Goal: Information Seeking & Learning: Find specific fact

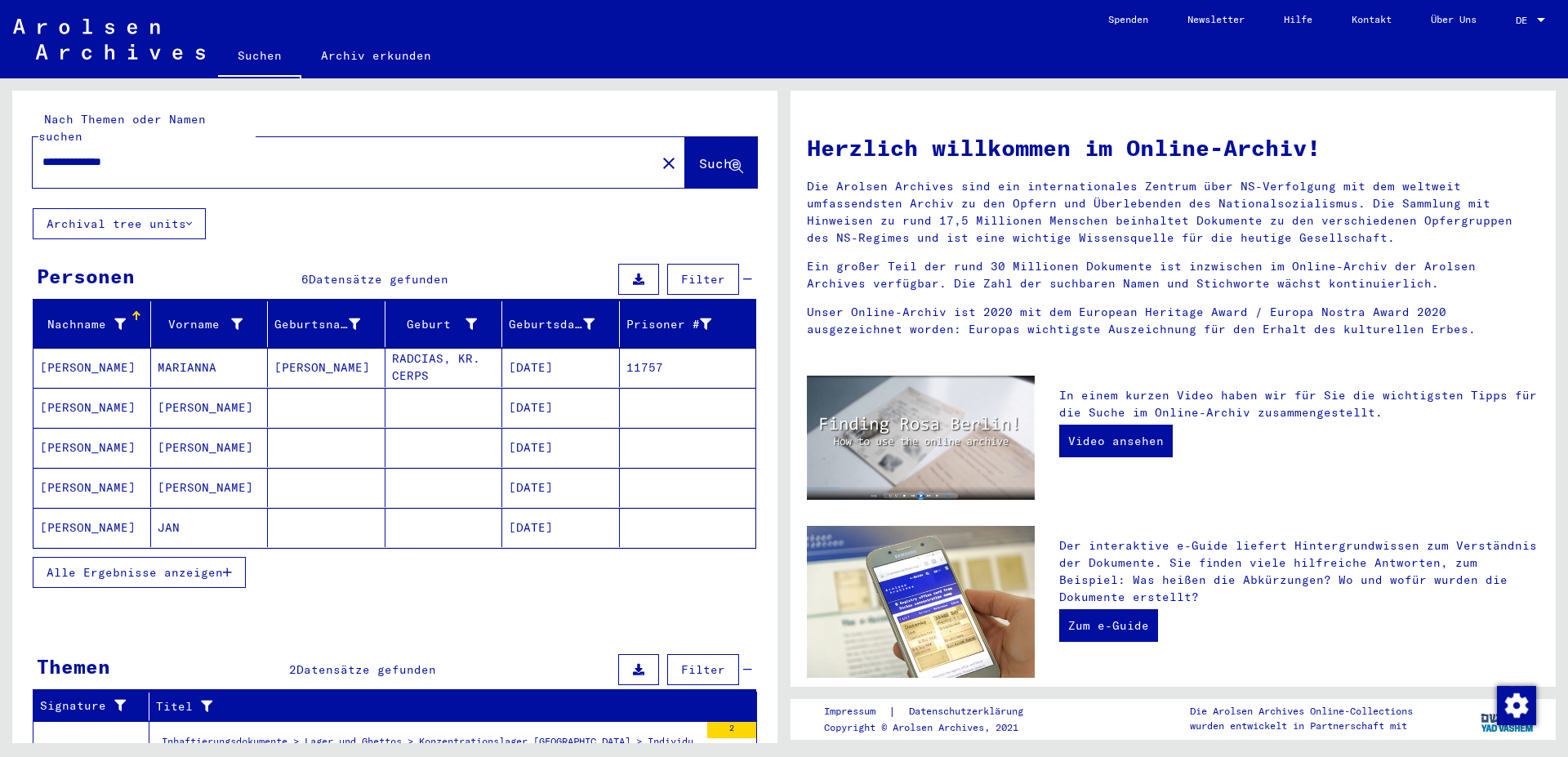
click at [212, 565] on span "Alle Ergebnisse anzeigen" at bounding box center [134, 572] width 176 height 15
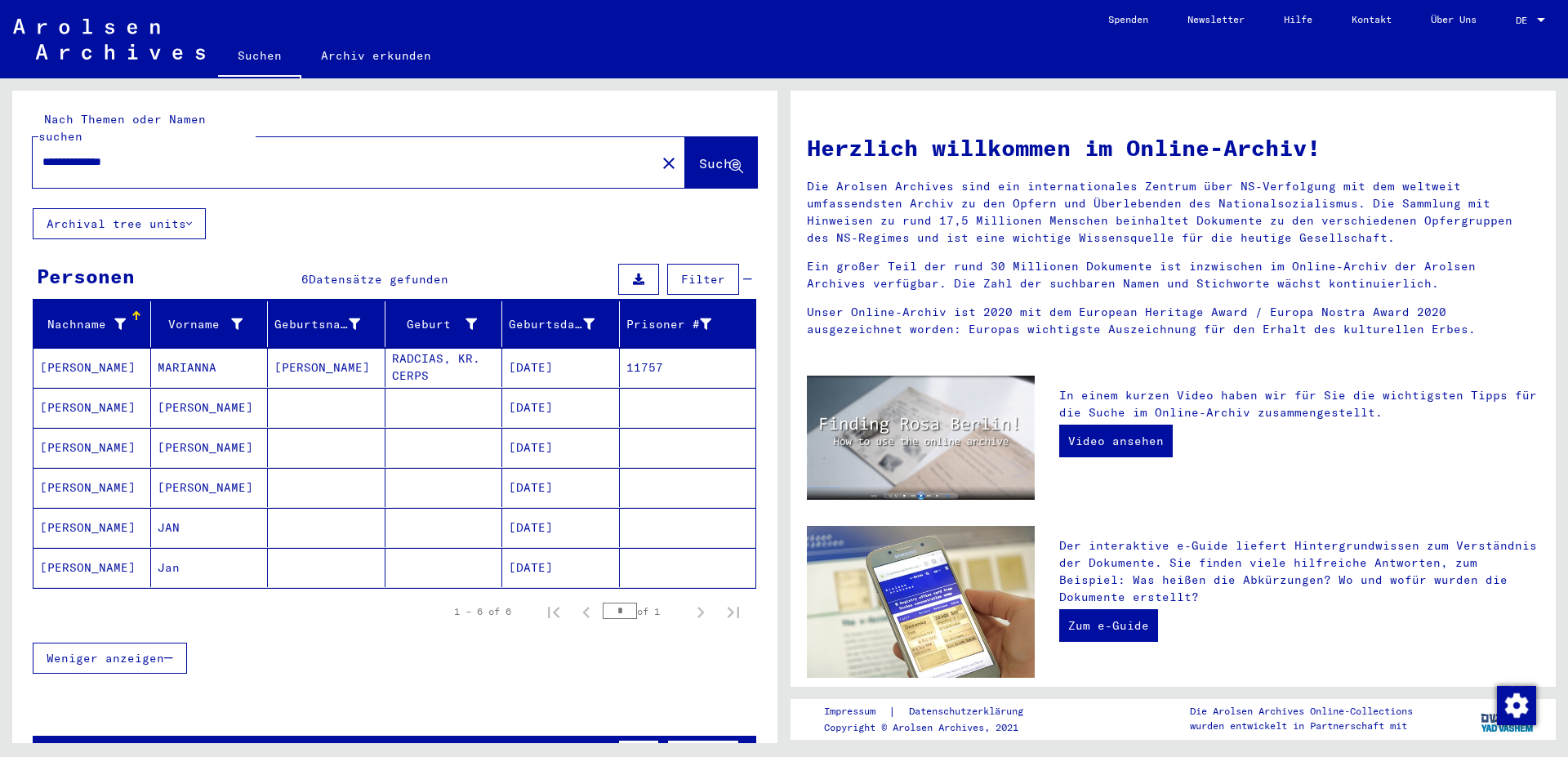
click at [82, 550] on mat-cell "[PERSON_NAME]" at bounding box center [92, 568] width 118 height 39
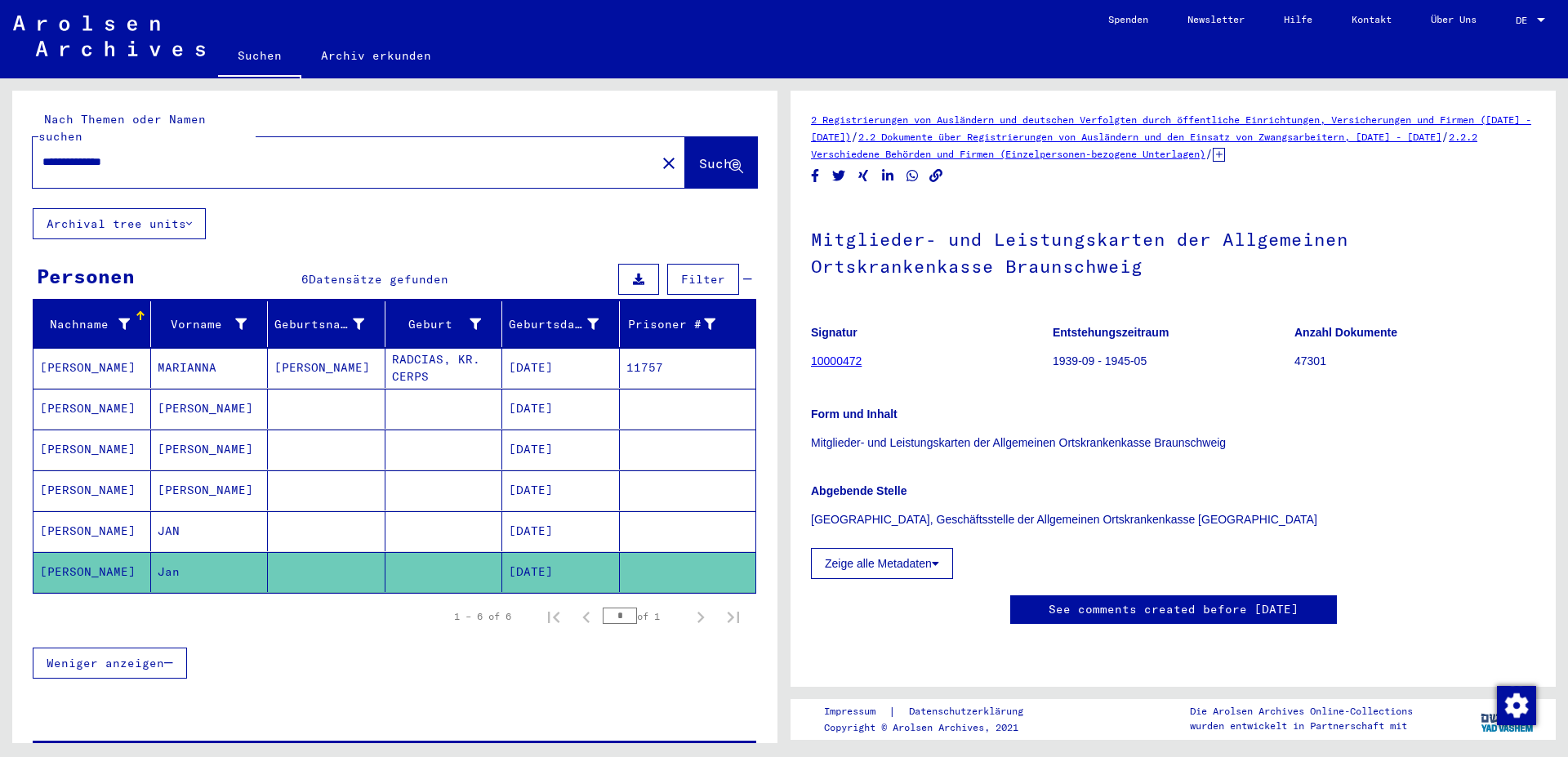
click at [835, 364] on link "10000472" at bounding box center [837, 361] width 50 height 13
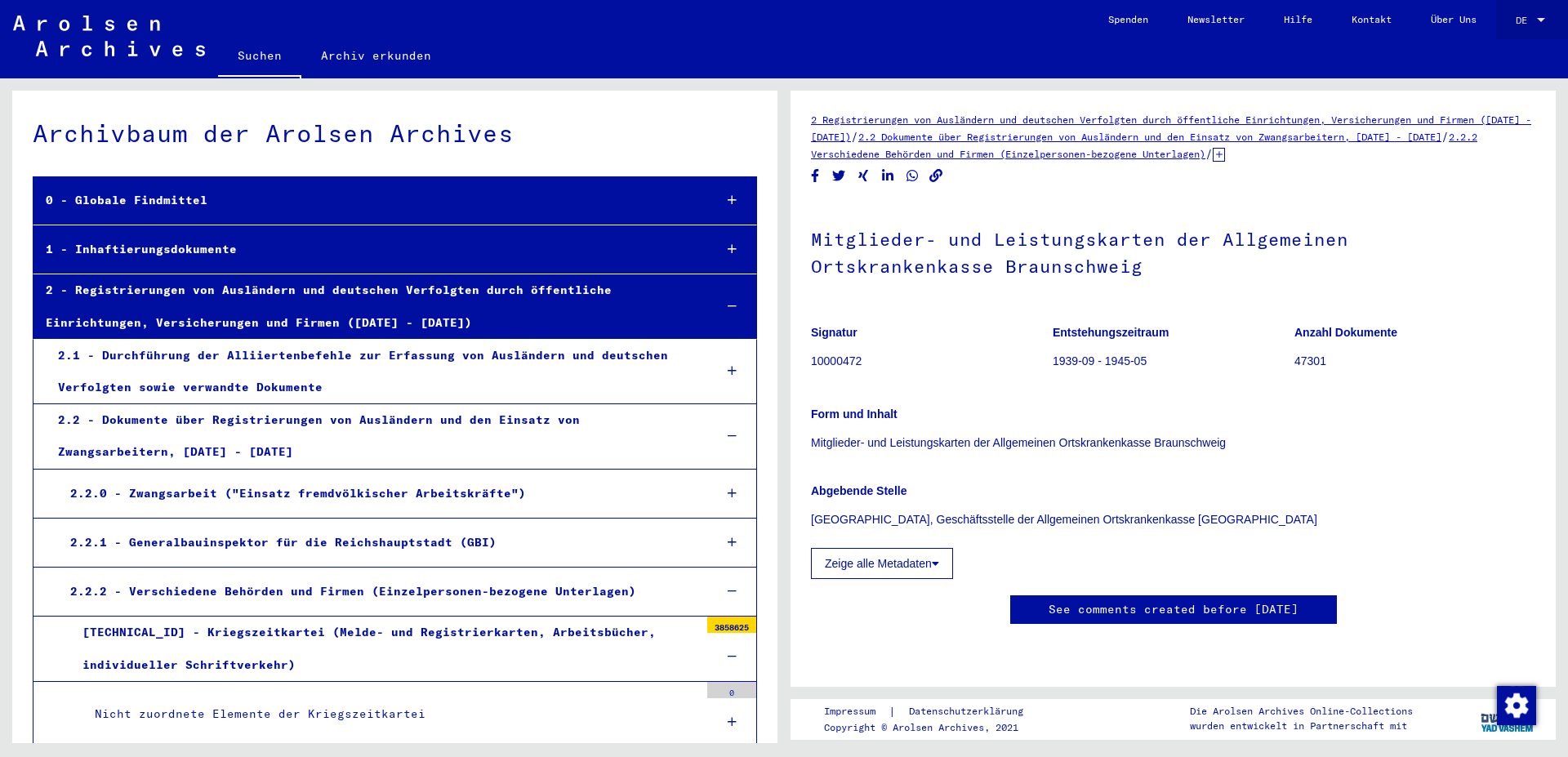
click at [1506, 20] on link "DE DE" at bounding box center [1532, 20] width 72 height 39
click at [1525, 23] on span "DE" at bounding box center [1524, 21] width 18 height 11
click at [1510, 23] on span "English" at bounding box center [1513, 30] width 66 height 30
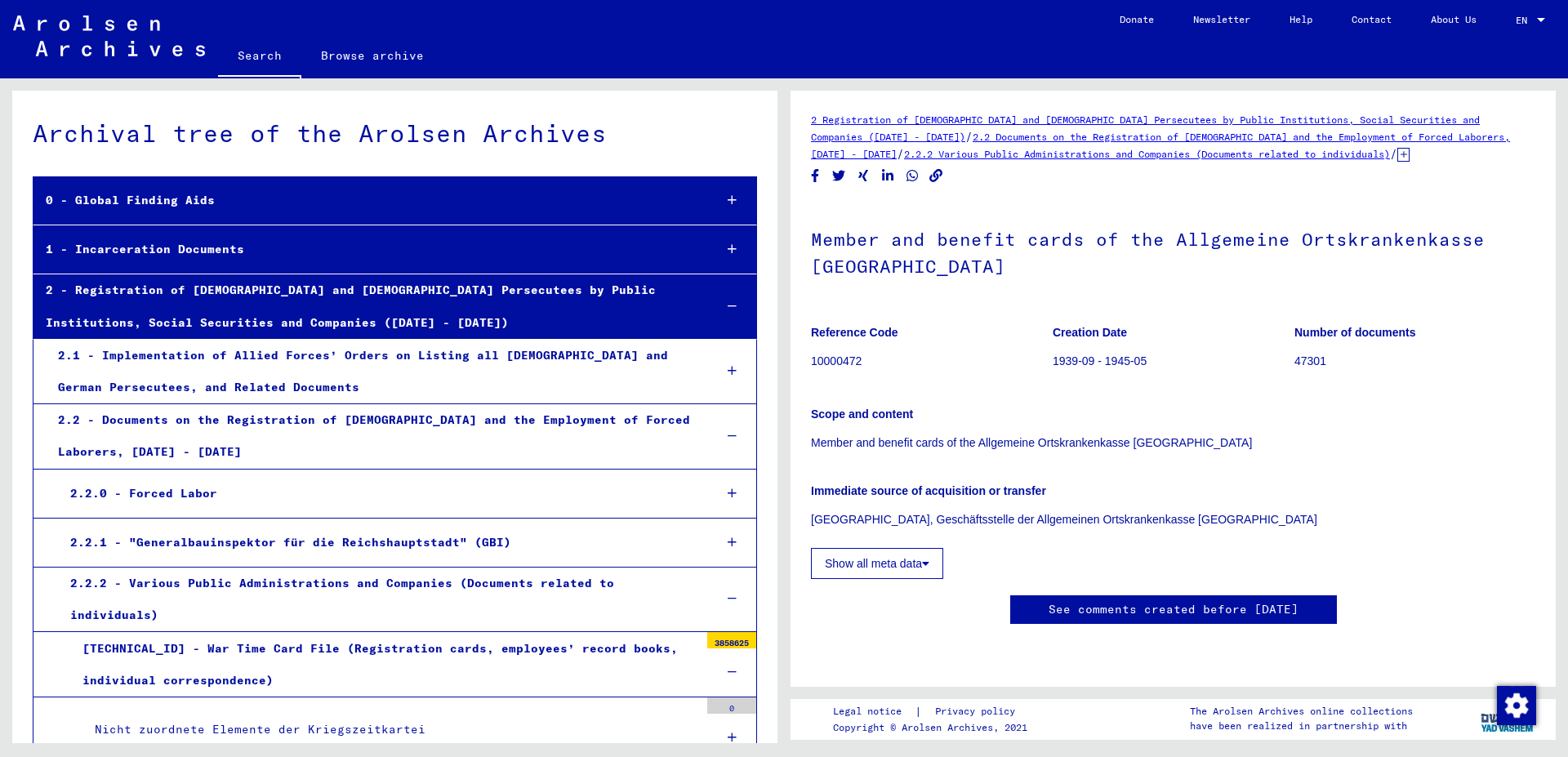
click at [865, 360] on p "10000472" at bounding box center [932, 361] width 241 height 17
drag, startPoint x: 865, startPoint y: 360, endPoint x: 812, endPoint y: 359, distance: 53.0
click at [812, 359] on mat-grid-tile "Reference Code 10000472" at bounding box center [932, 349] width 241 height 74
click at [882, 342] on figure "Reference Code 10000472" at bounding box center [932, 349] width 241 height 74
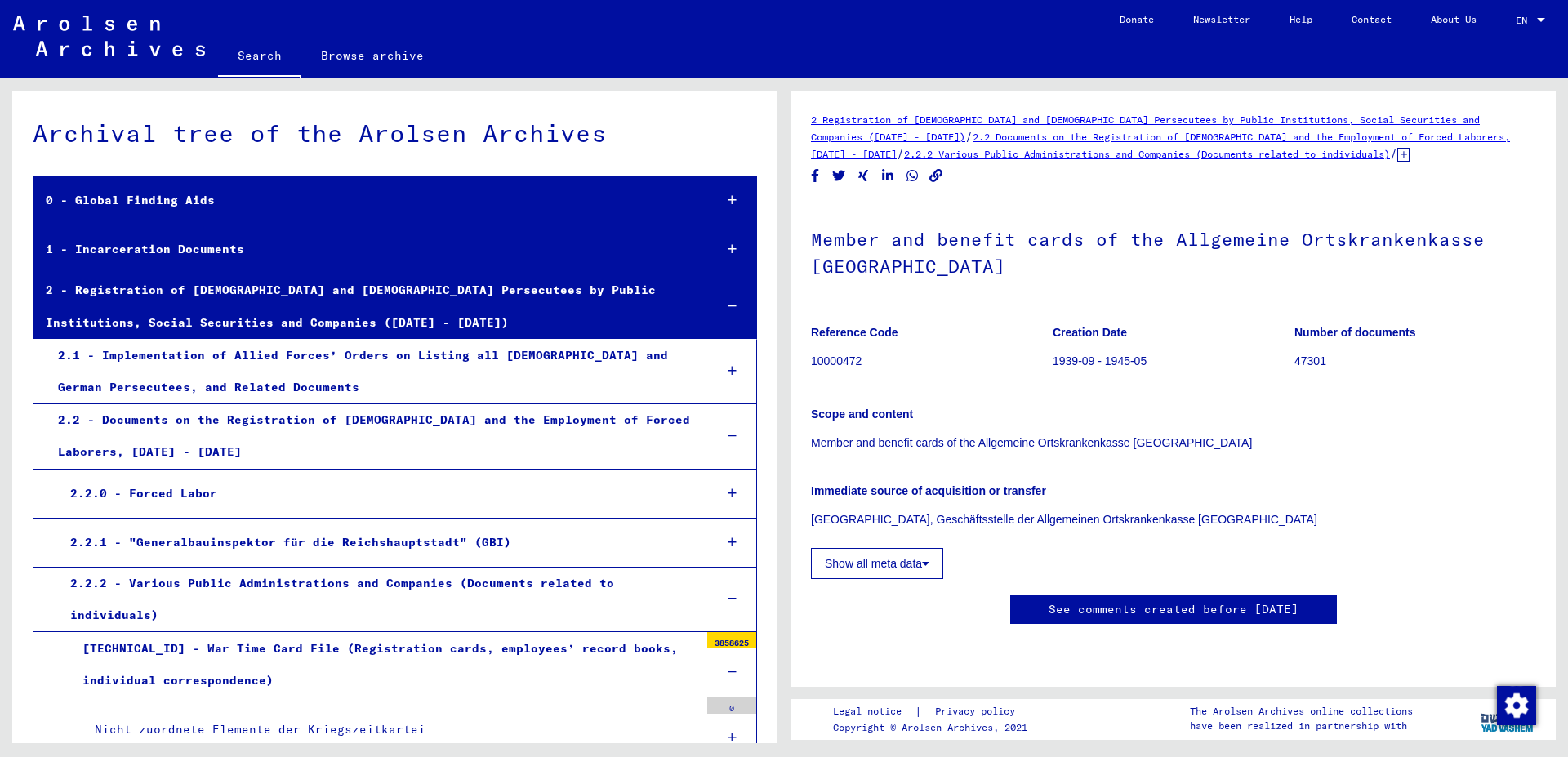
drag, startPoint x: 865, startPoint y: 364, endPoint x: 809, endPoint y: 363, distance: 56.0
click at [812, 363] on mat-grid-tile "Reference Code 10000472" at bounding box center [932, 349] width 241 height 74
click at [894, 361] on p "10000472" at bounding box center [932, 361] width 241 height 17
drag, startPoint x: 812, startPoint y: 363, endPoint x: 865, endPoint y: 368, distance: 53.2
click at [865, 368] on p "10000472" at bounding box center [932, 361] width 241 height 17
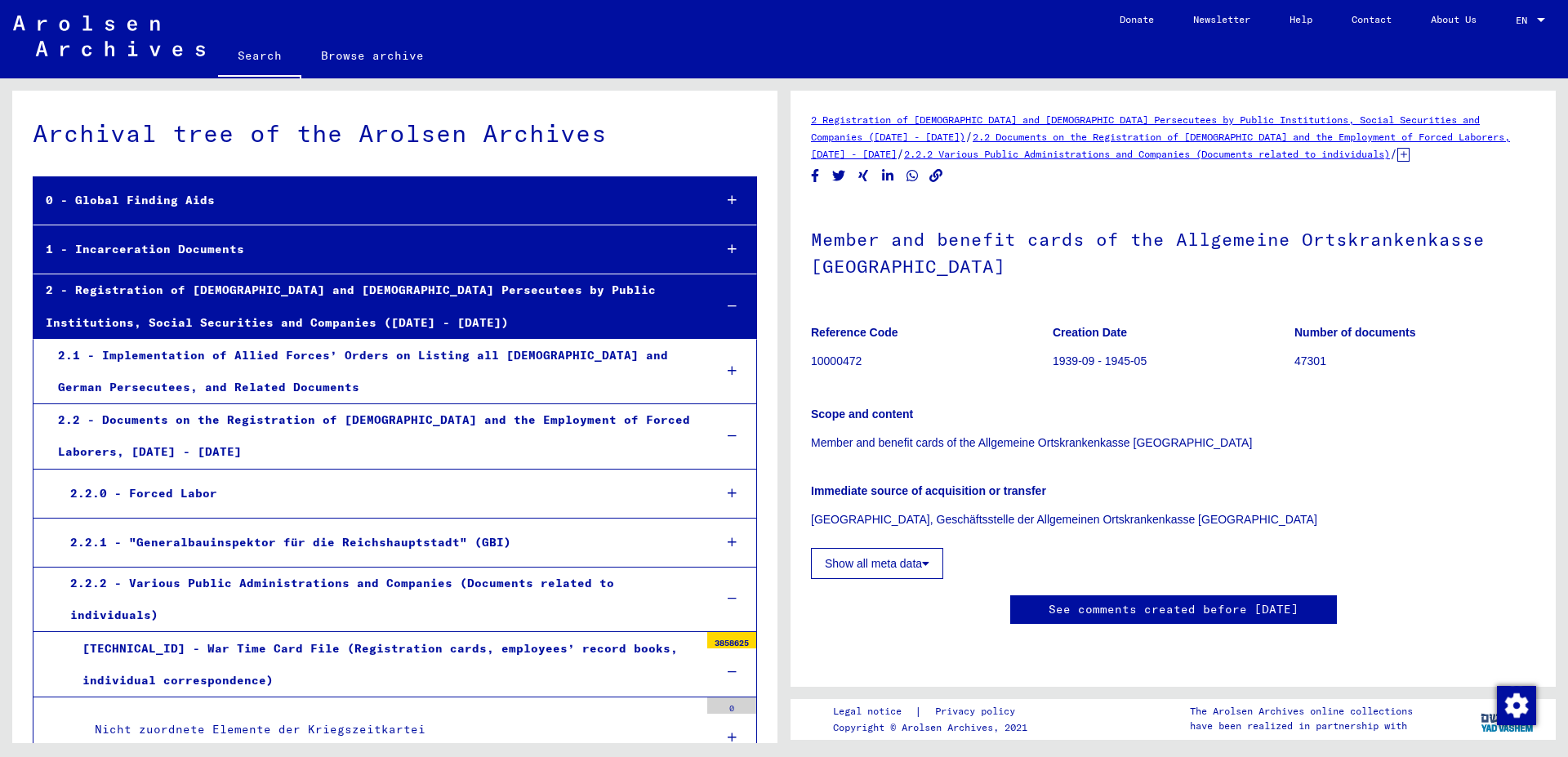
copy p "10000472"
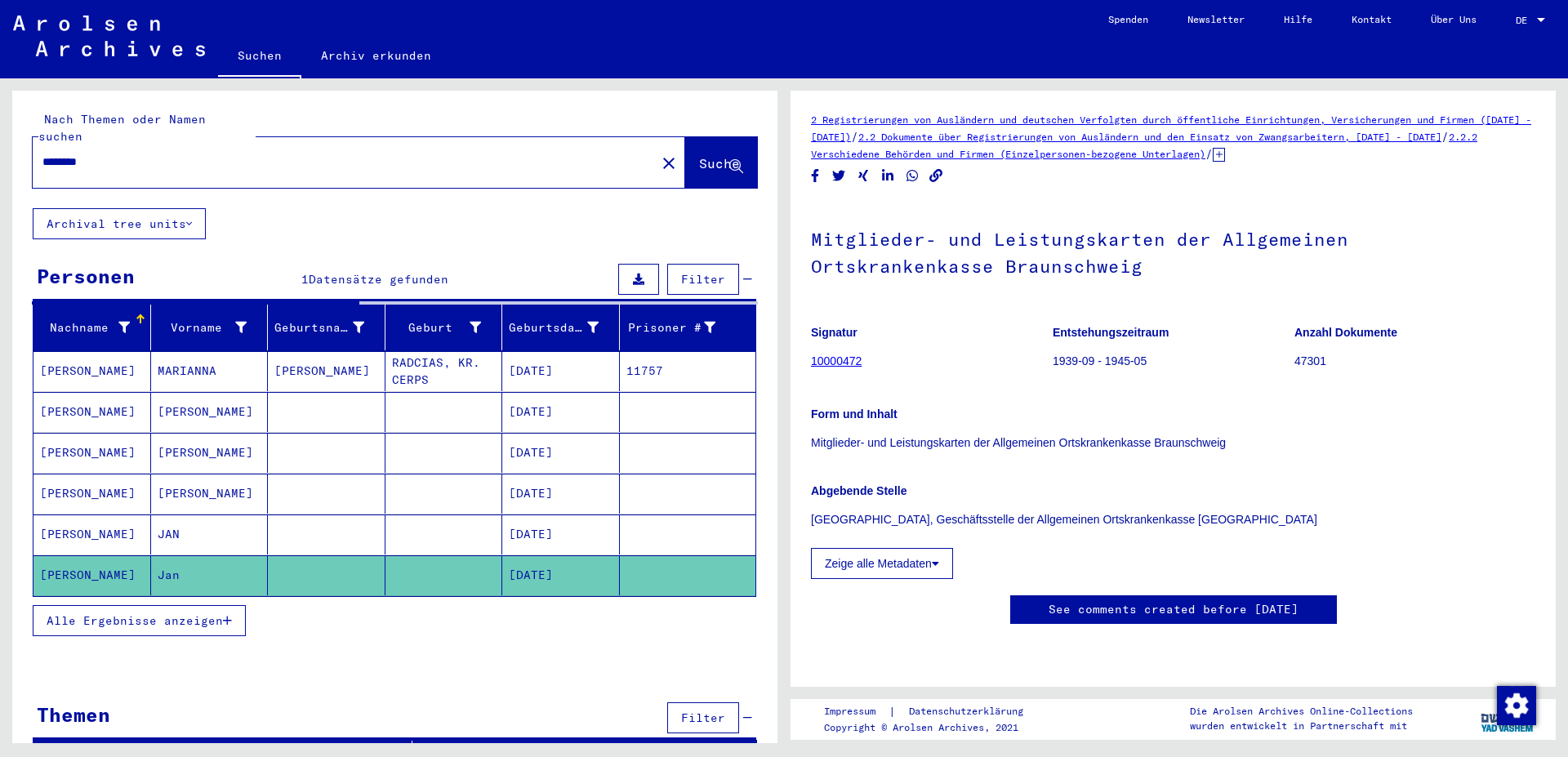
click at [89, 561] on mat-cell "[PERSON_NAME]" at bounding box center [92, 574] width 118 height 40
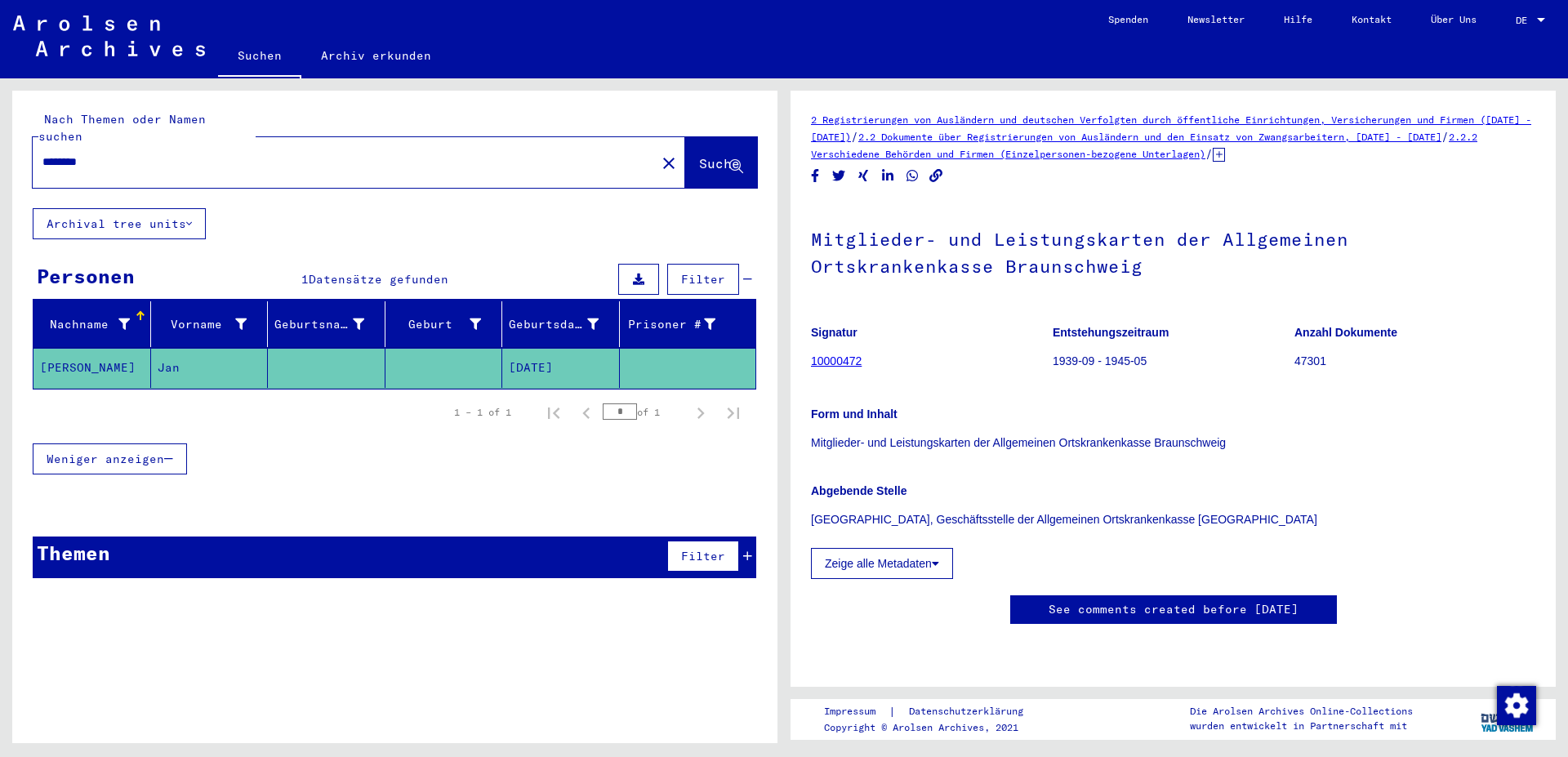
click at [110, 351] on mat-cell "[PERSON_NAME]" at bounding box center [92, 367] width 118 height 40
drag, startPoint x: 868, startPoint y: 366, endPoint x: 805, endPoint y: 366, distance: 63.0
click at [812, 366] on mat-grid-tile "Signatur 10000472" at bounding box center [932, 349] width 241 height 74
click at [902, 362] on figure "Signatur 10000472" at bounding box center [932, 349] width 241 height 74
drag, startPoint x: 870, startPoint y: 366, endPoint x: 812, endPoint y: 358, distance: 58.5
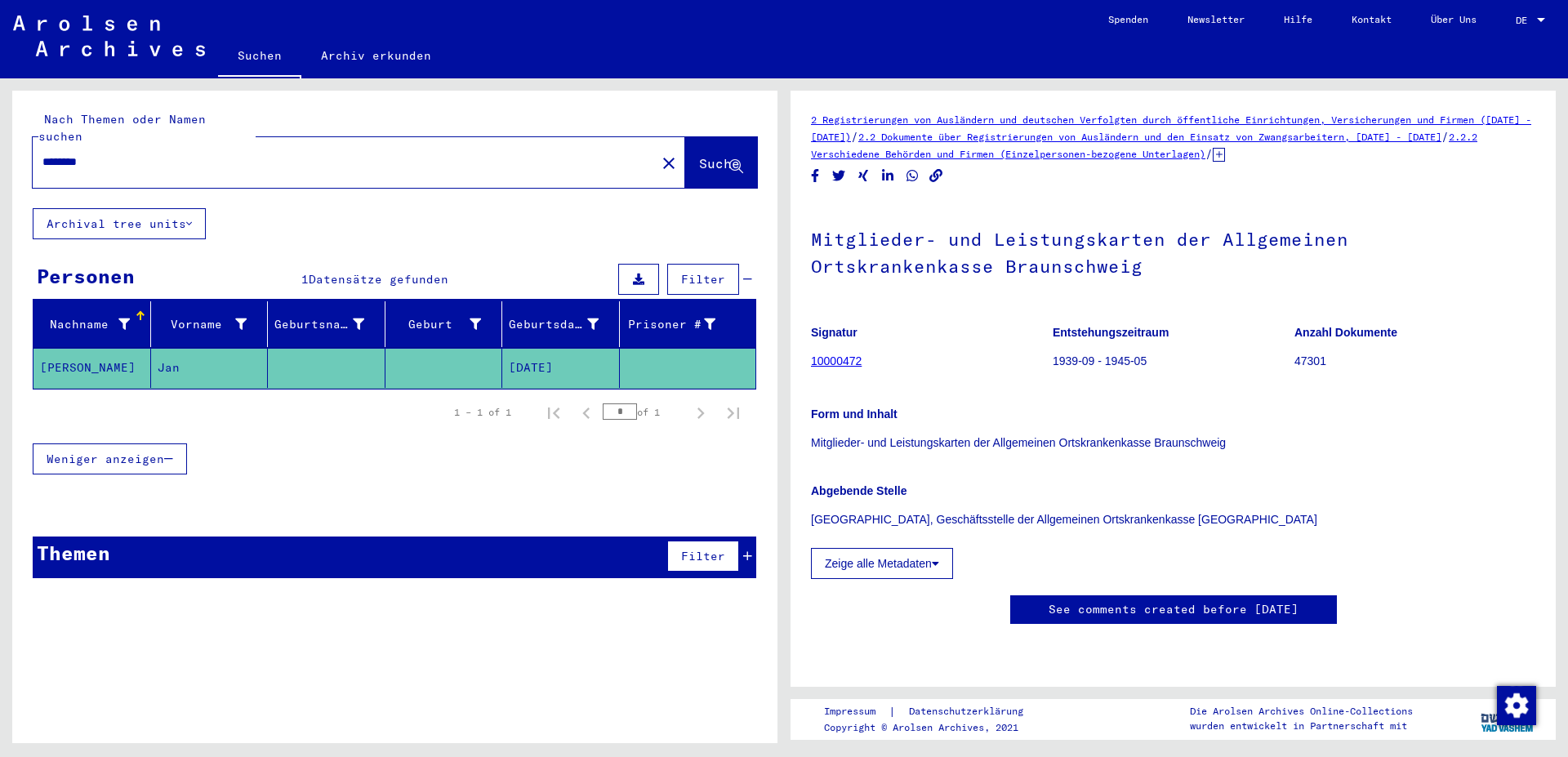
click at [812, 358] on figure "Signatur 10000472" at bounding box center [932, 349] width 241 height 74
copy link "10000472"
click at [332, 154] on div "********" at bounding box center [340, 161] width 614 height 36
drag, startPoint x: 138, startPoint y: 145, endPoint x: 27, endPoint y: 149, distance: 111.1
click at [43, 154] on input "********" at bounding box center [344, 162] width 604 height 17
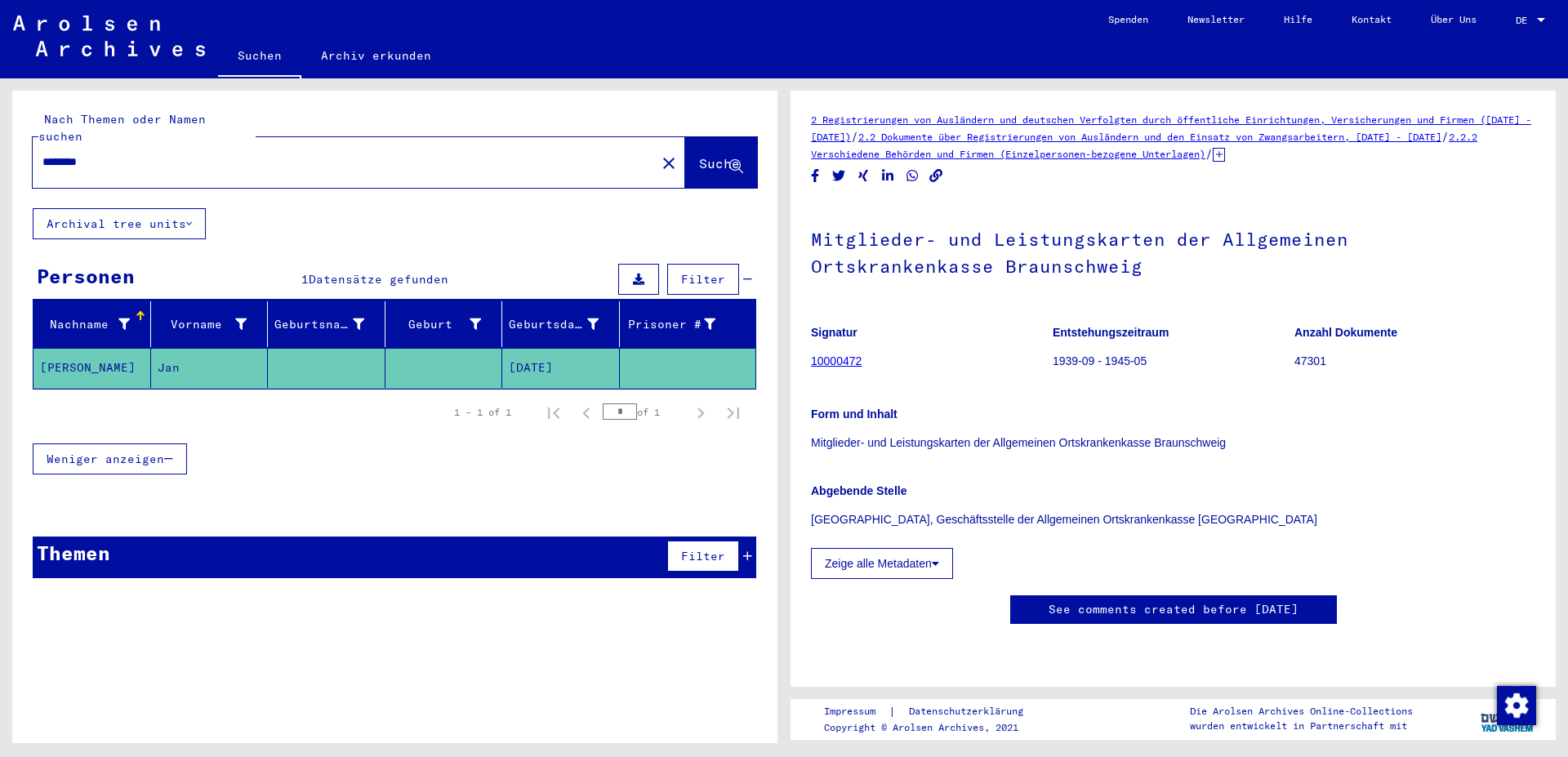
paste input "text"
click at [707, 155] on span "Suche" at bounding box center [720, 163] width 41 height 17
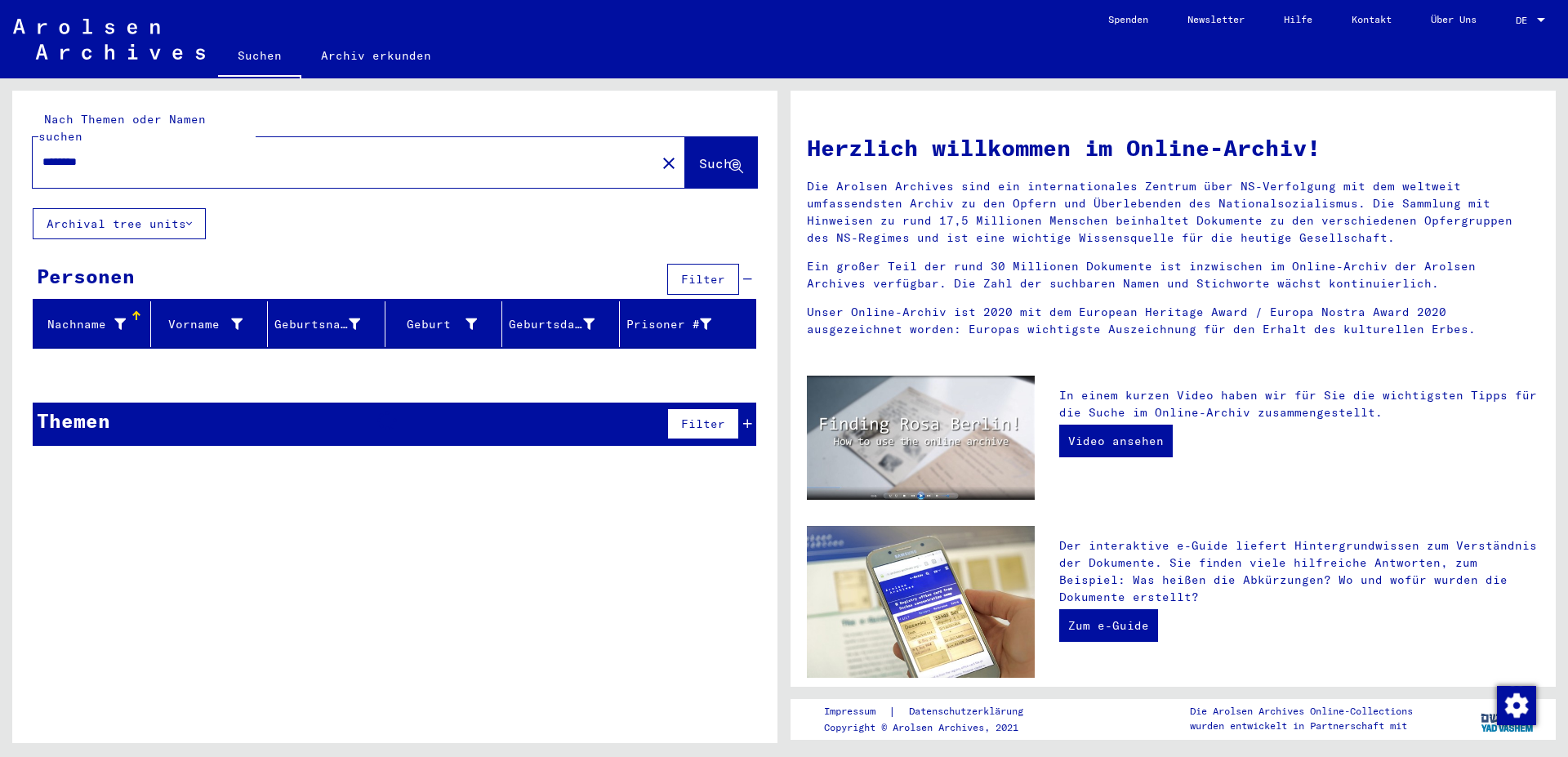
click at [1524, 17] on mat-select-trigger "DE" at bounding box center [1521, 20] width 11 height 12
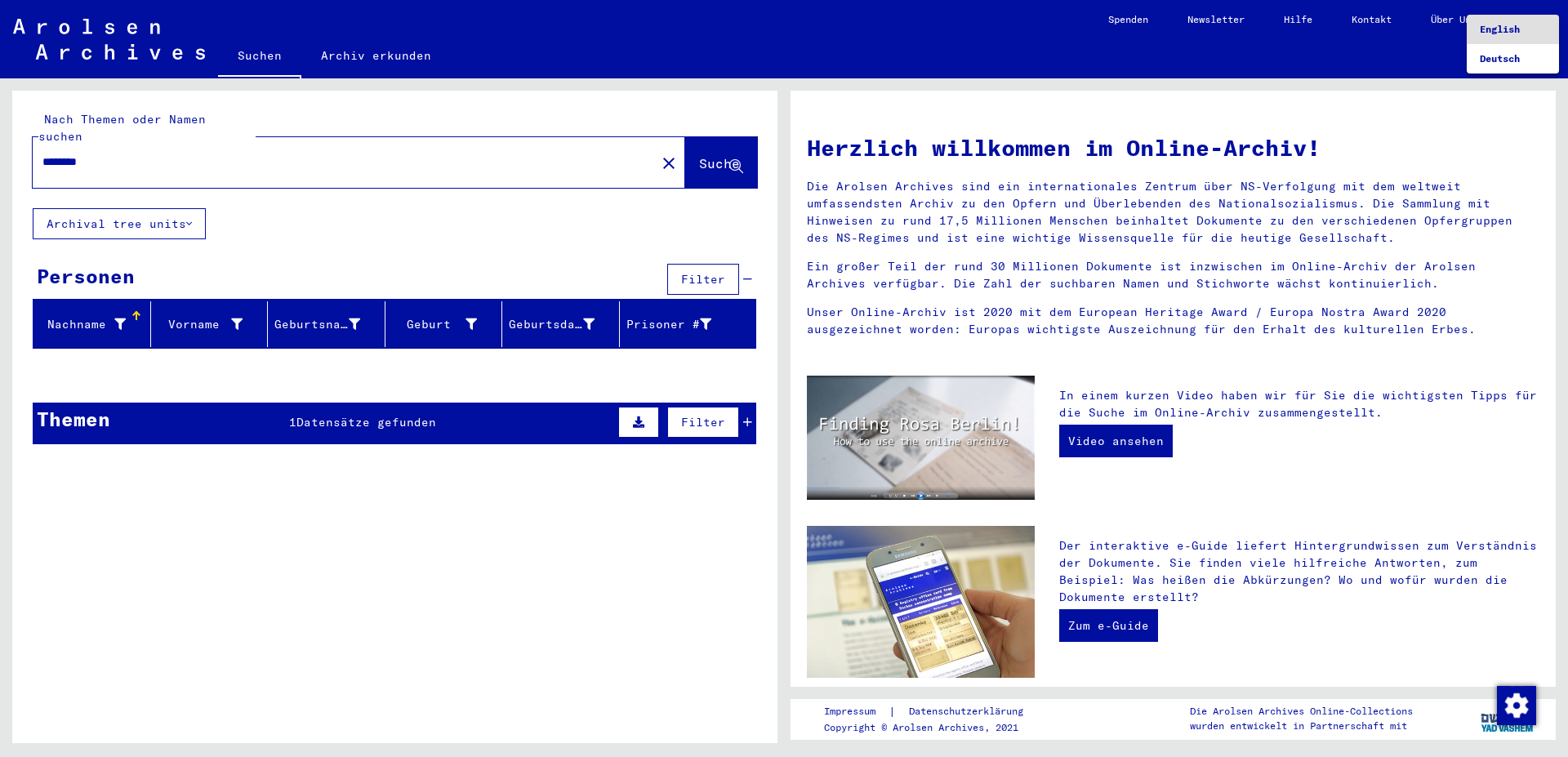
click at [1513, 33] on span "English" at bounding box center [1500, 29] width 40 height 12
click at [1520, 23] on mat-select-trigger "DE" at bounding box center [1521, 20] width 11 height 12
click at [1513, 20] on span "English" at bounding box center [1513, 30] width 66 height 30
click at [700, 156] on span "Suche" at bounding box center [721, 164] width 44 height 17
click at [179, 154] on input "********" at bounding box center [340, 162] width 594 height 17
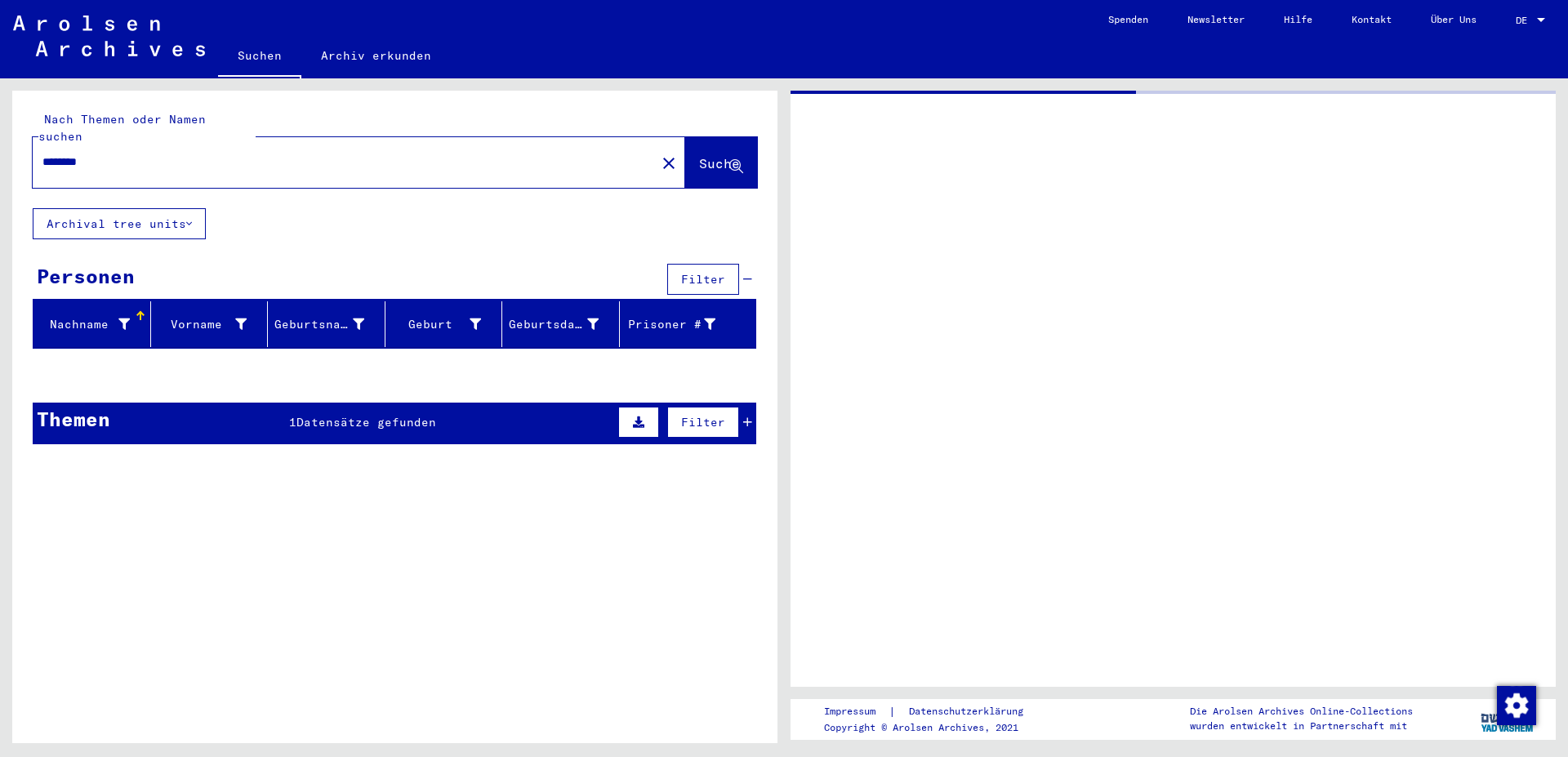
type input "********"
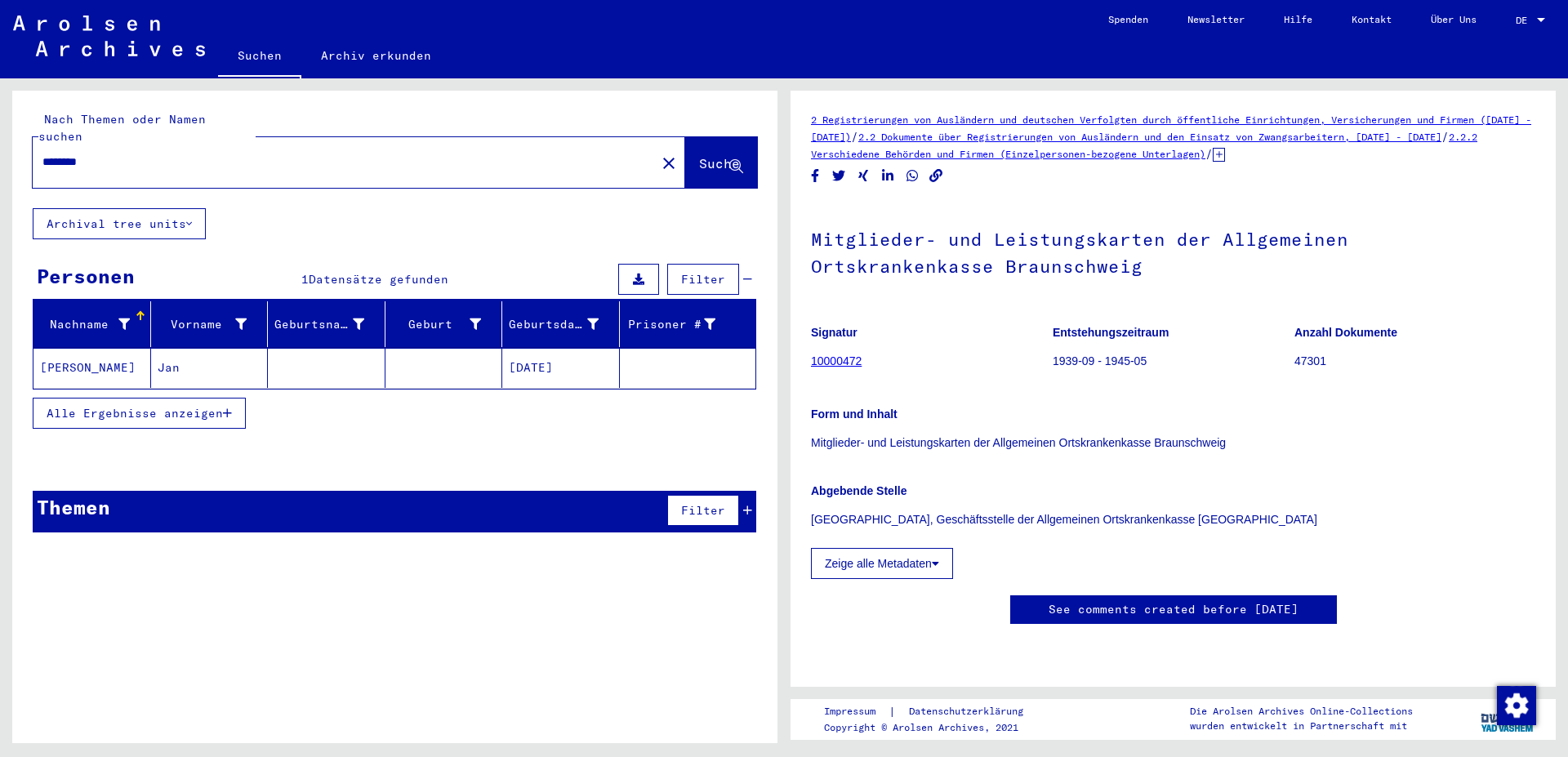
click at [833, 362] on link "10000472" at bounding box center [837, 361] width 50 height 13
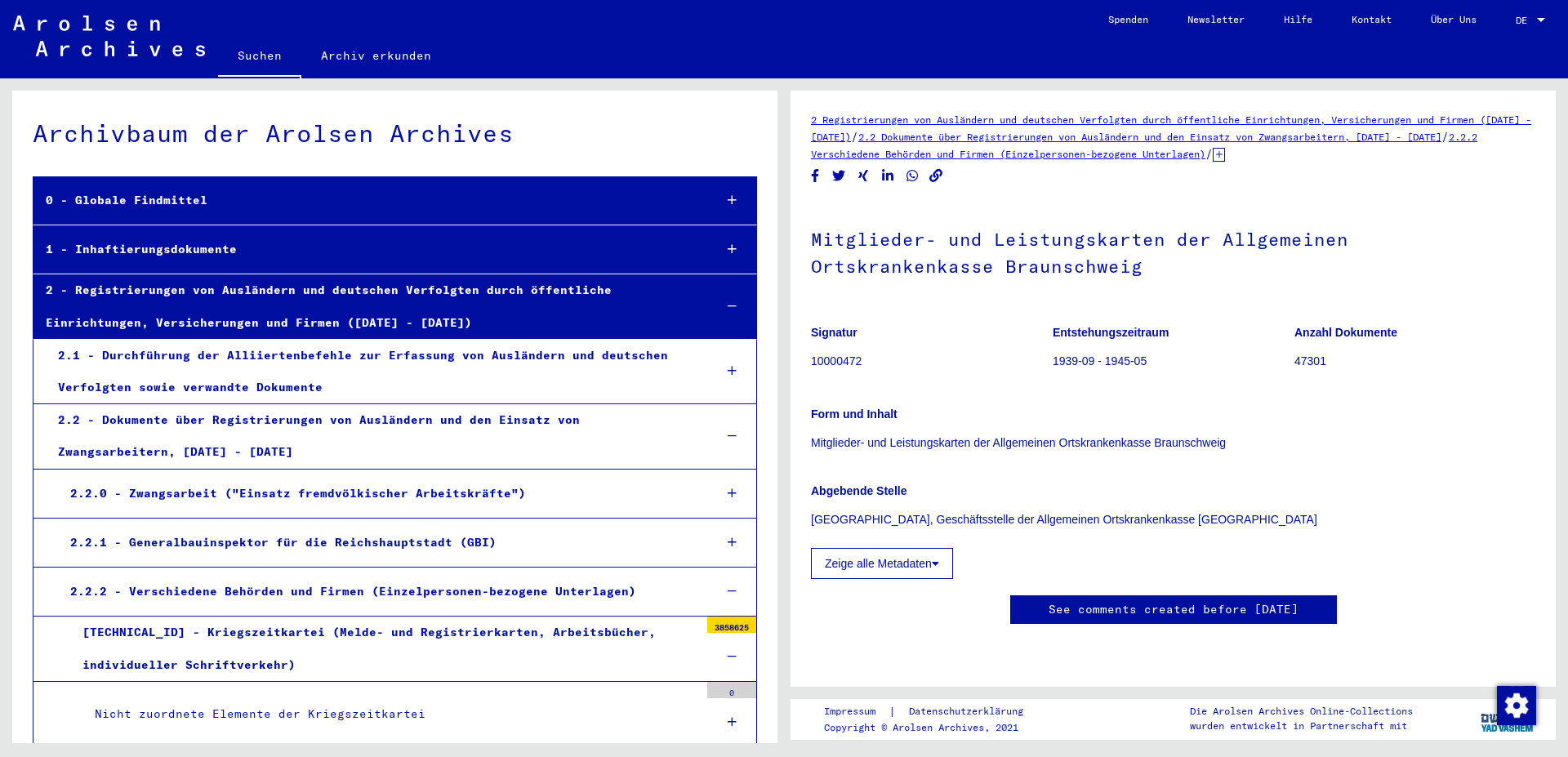
click at [953, 566] on button "Zeige alle Metadaten" at bounding box center [882, 563] width 142 height 31
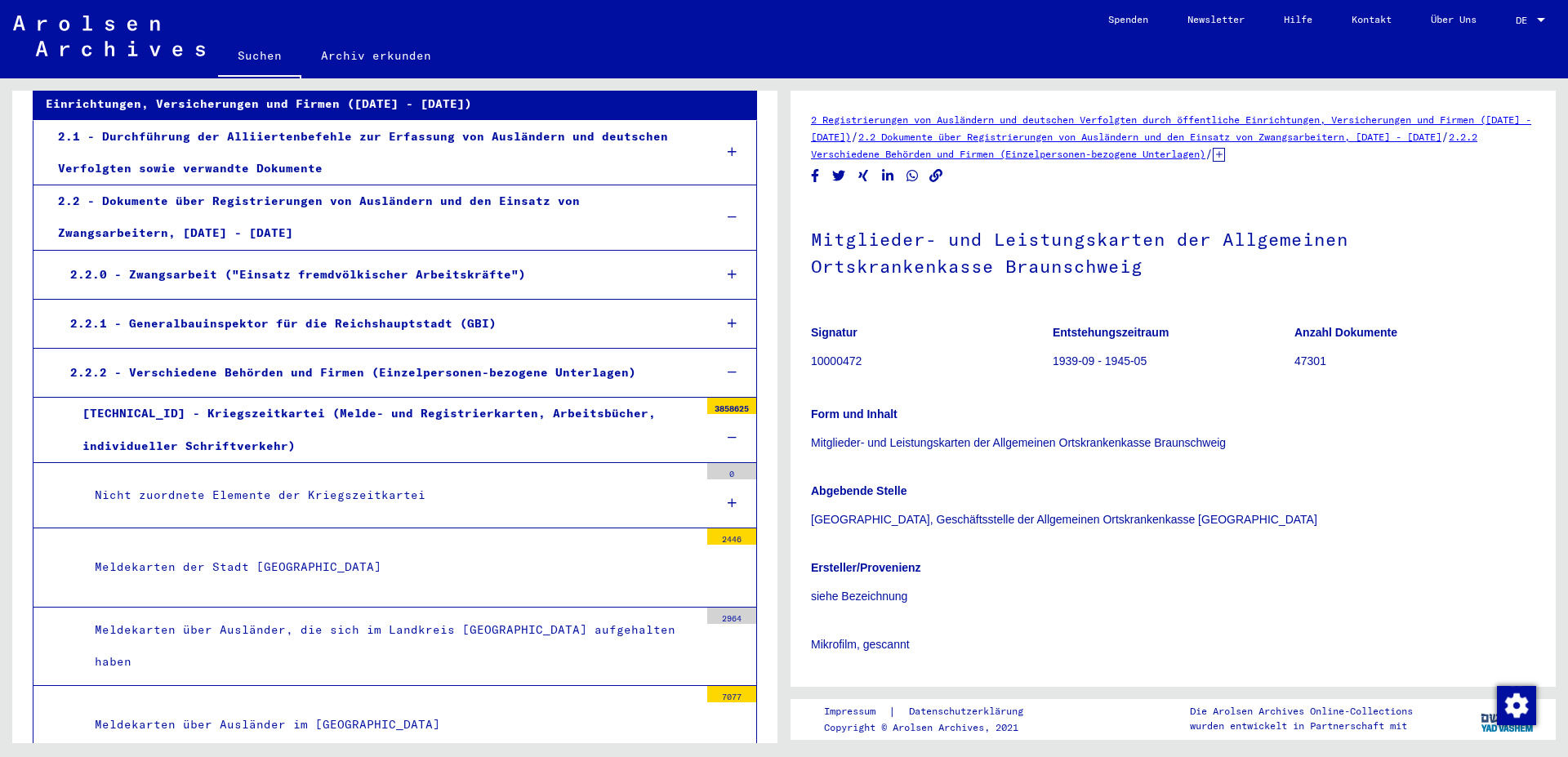
scroll to position [352, 0]
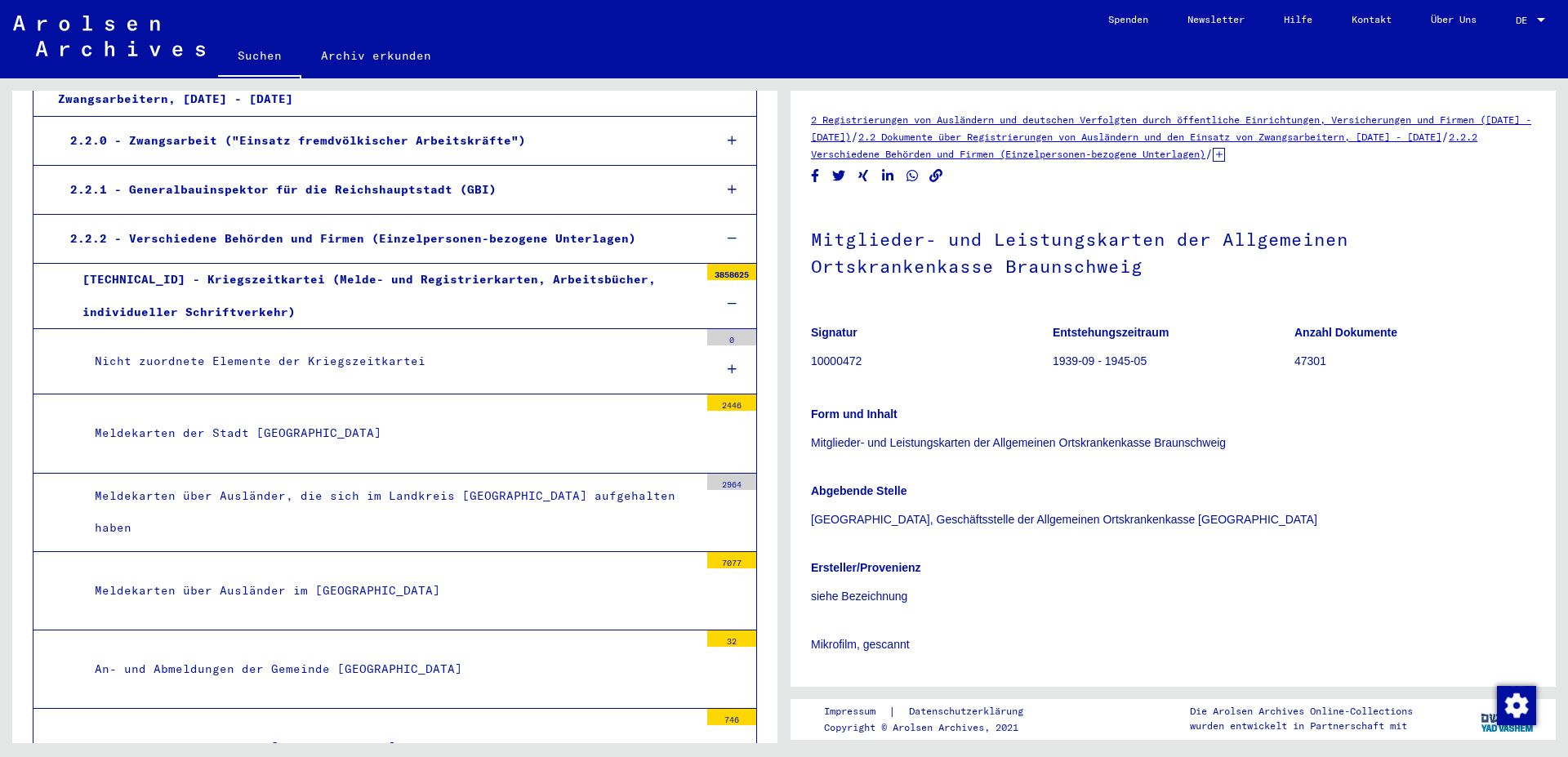
drag, startPoint x: 1270, startPoint y: 450, endPoint x: 807, endPoint y: 440, distance: 463.1
click at [807, 440] on yv-its-full-details "2 Registrierungen von Ausländern und deutschen Verfolgten durch öffentliche Ein…" at bounding box center [1173, 583] width 766 height 944
copy p "Mitglieder- und Leistungskarten der Allgemeinen Ortskrankenkasse Braunschweig"
click at [1293, 431] on div "Form und Inhalt Mitglieder- und Leistungskarten der Allgemeinen Ortskrankenkass…" at bounding box center [1173, 419] width 725 height 65
drag, startPoint x: 1219, startPoint y: 438, endPoint x: 1000, endPoint y: 450, distance: 219.3
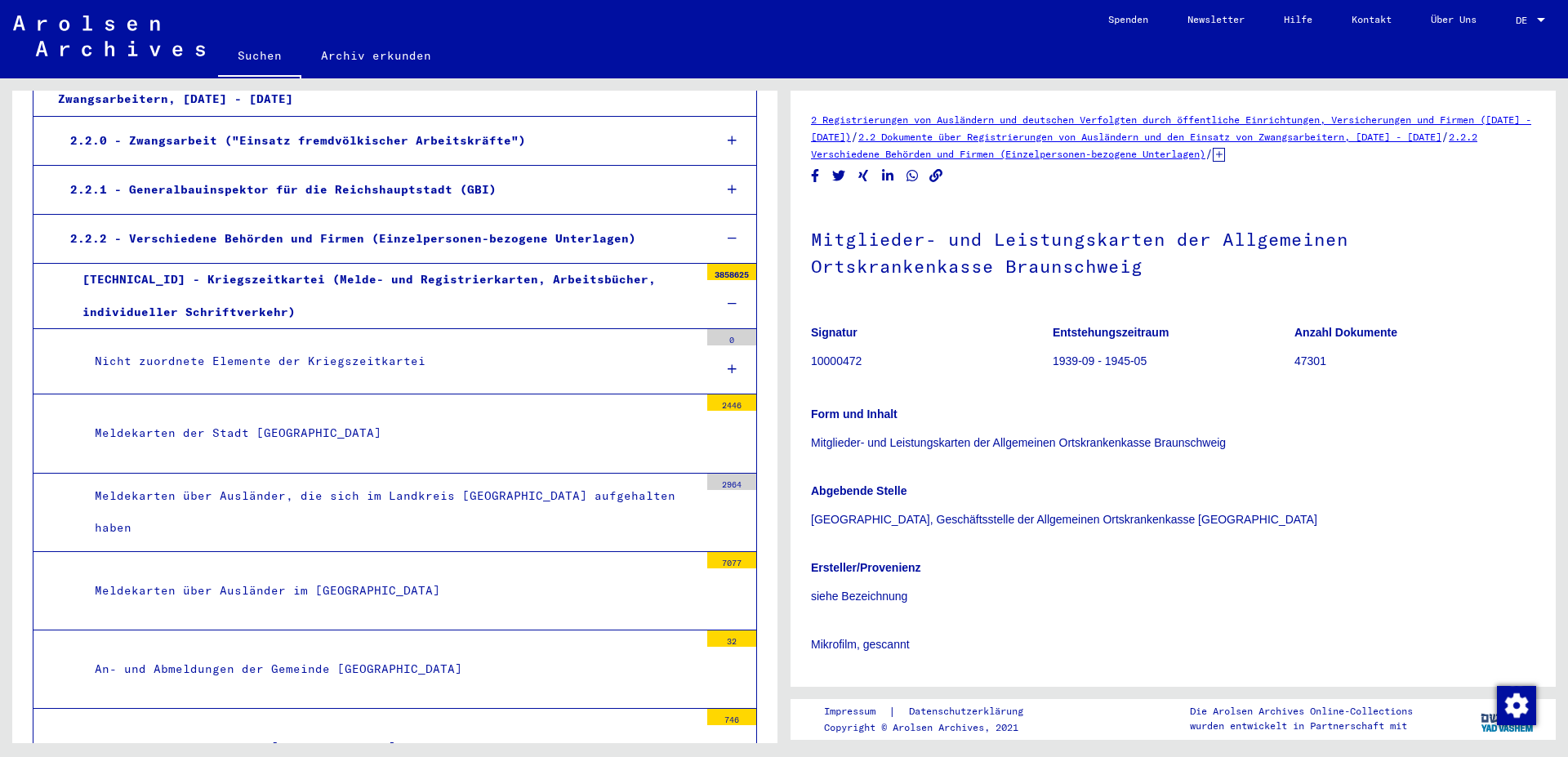
click at [1000, 450] on p "Mitglieder- und Leistungskarten der Allgemeinen Ortskrankenkasse Braunschweig" at bounding box center [1173, 443] width 725 height 17
copy p "Allgemeinen Ortskrankenkasse [GEOGRAPHIC_DATA]"
drag, startPoint x: 1344, startPoint y: 365, endPoint x: 1285, endPoint y: 365, distance: 59.0
click at [1295, 365] on mat-grid-tile "Anzahl Dokumente 47301" at bounding box center [1415, 349] width 241 height 74
drag, startPoint x: 1308, startPoint y: 391, endPoint x: 1340, endPoint y: 407, distance: 35.8
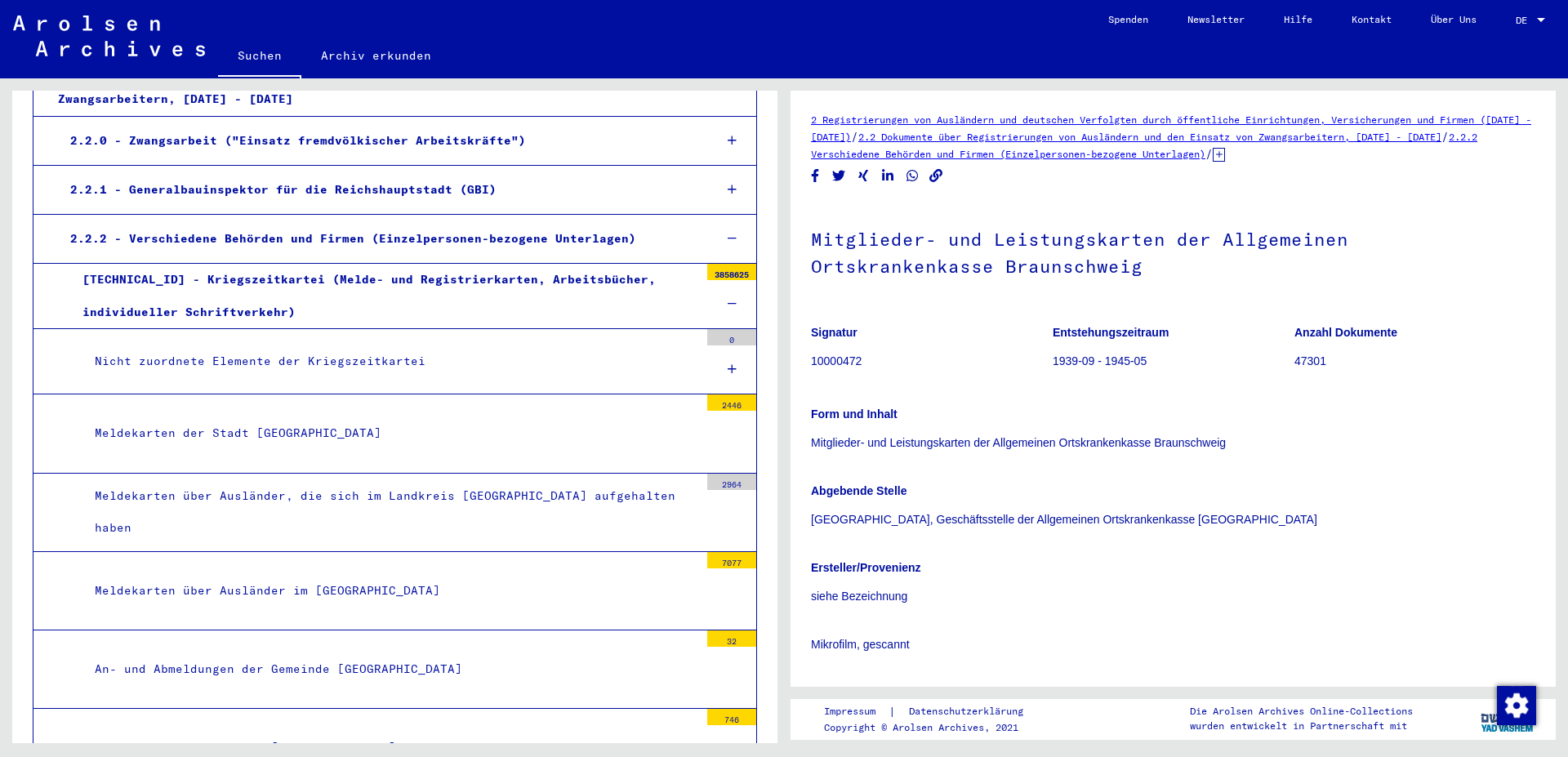
click at [1308, 392] on div "Form und Inhalt Mitglieder- und Leistungskarten der Allgemeinen Ortskrankenkass…" at bounding box center [1173, 419] width 725 height 65
drag, startPoint x: 1321, startPoint y: 366, endPoint x: 1287, endPoint y: 365, distance: 34.0
click at [1295, 365] on p "47301" at bounding box center [1415, 361] width 241 height 17
copy p "47301"
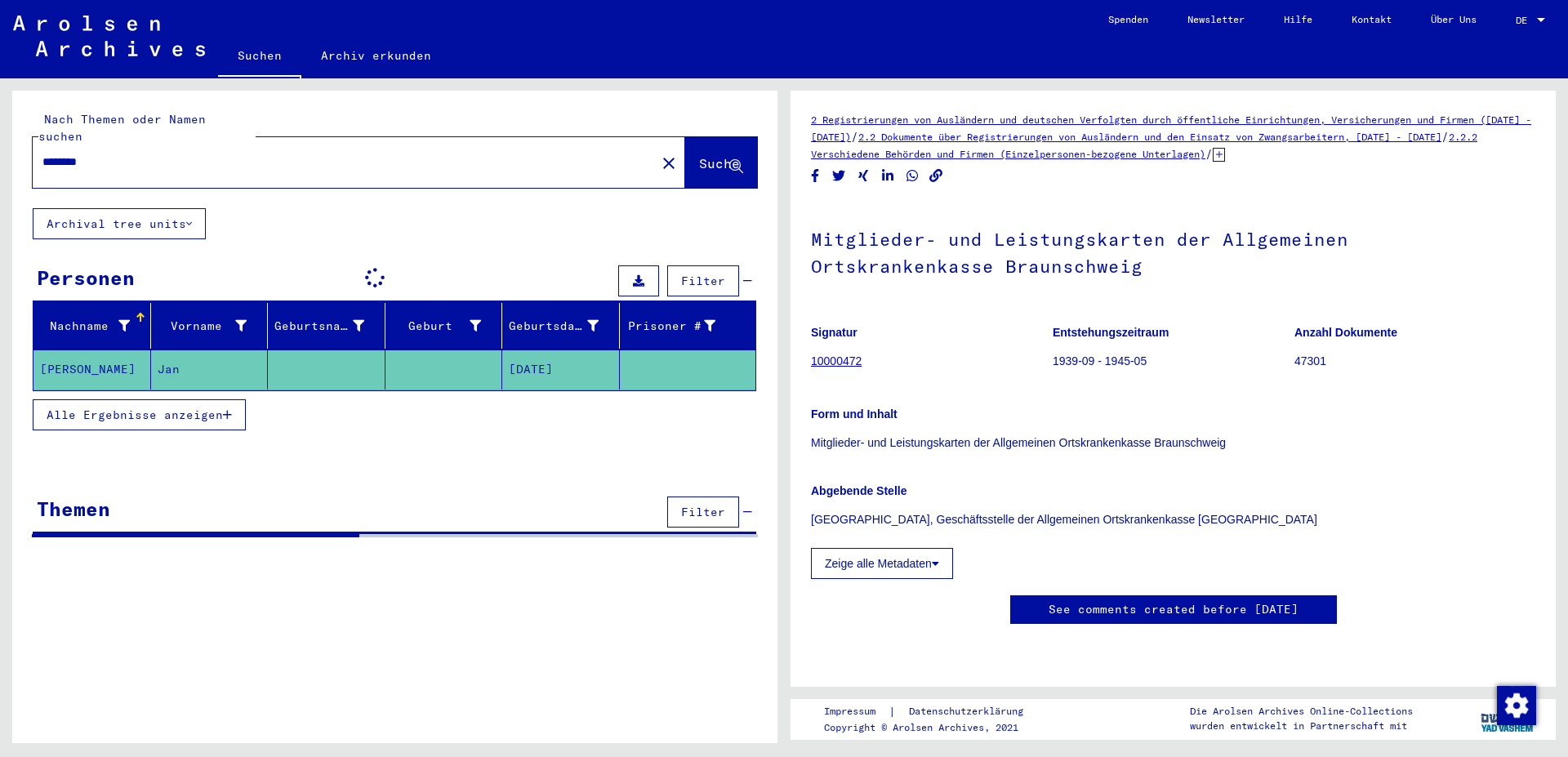
click at [220, 154] on input "********" at bounding box center [344, 162] width 604 height 17
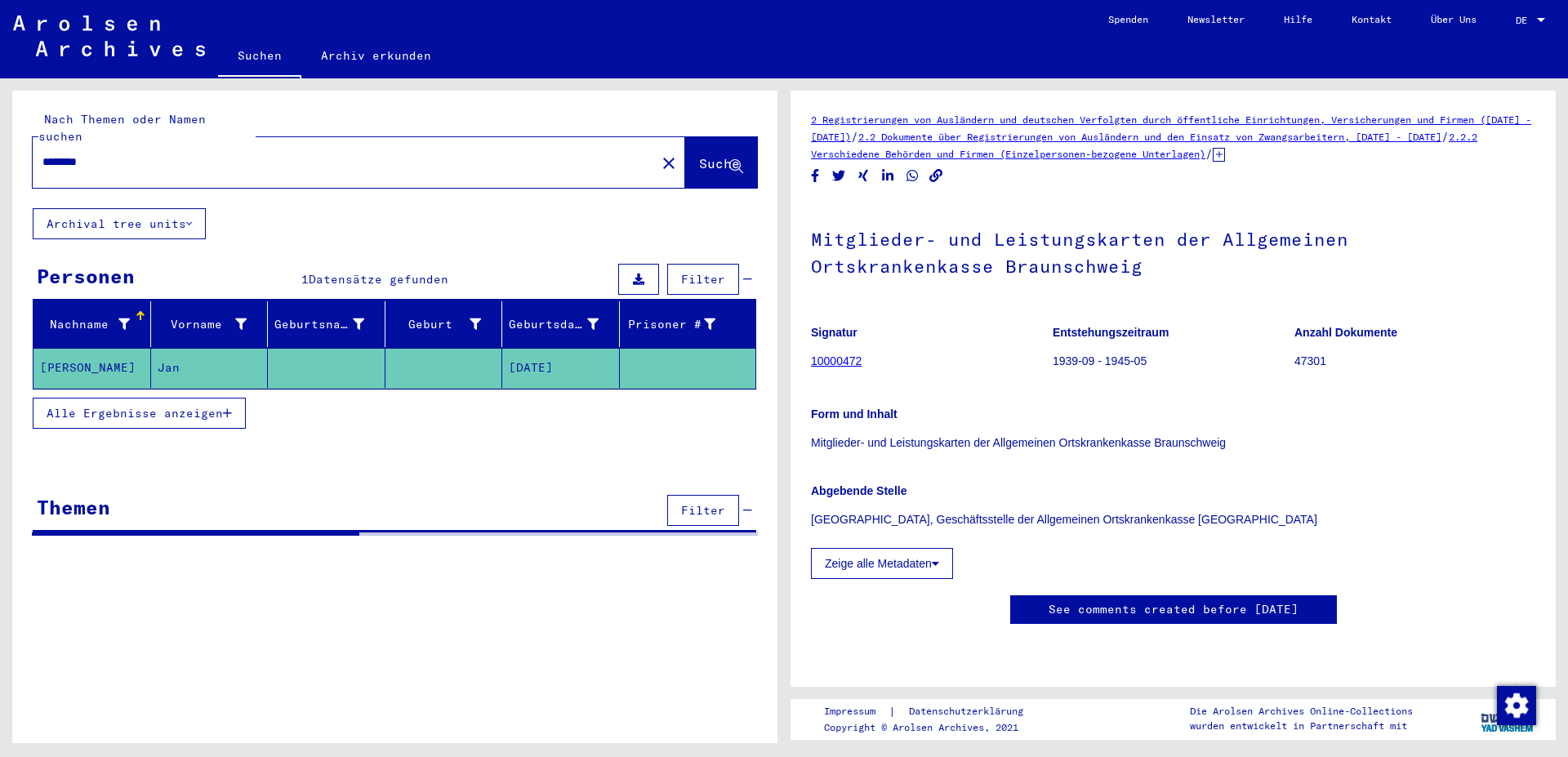
click at [220, 154] on input "********" at bounding box center [344, 162] width 604 height 17
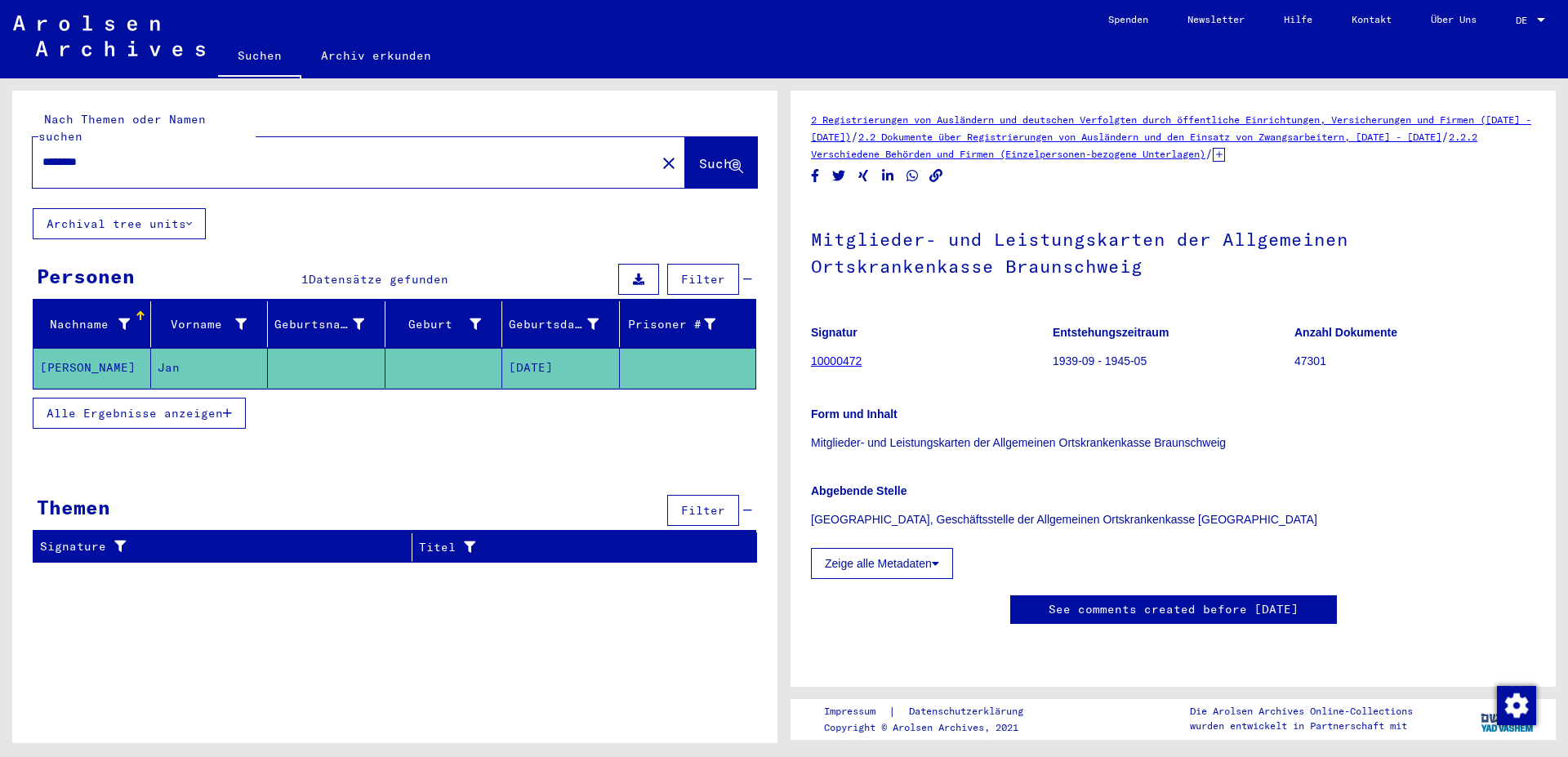
paste input "text"
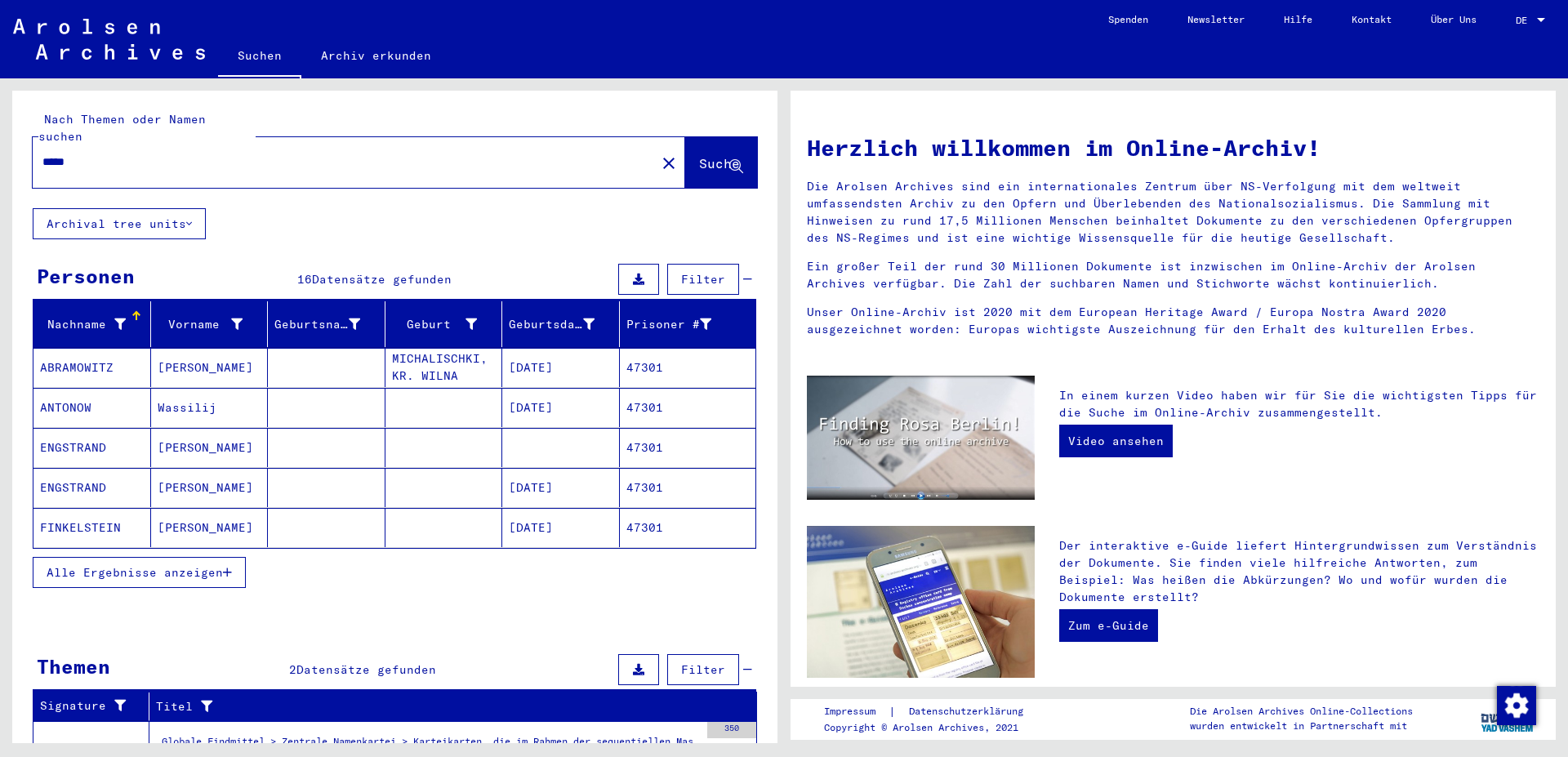
click at [210, 565] on span "Alle Ergebnisse anzeigen" at bounding box center [134, 572] width 176 height 15
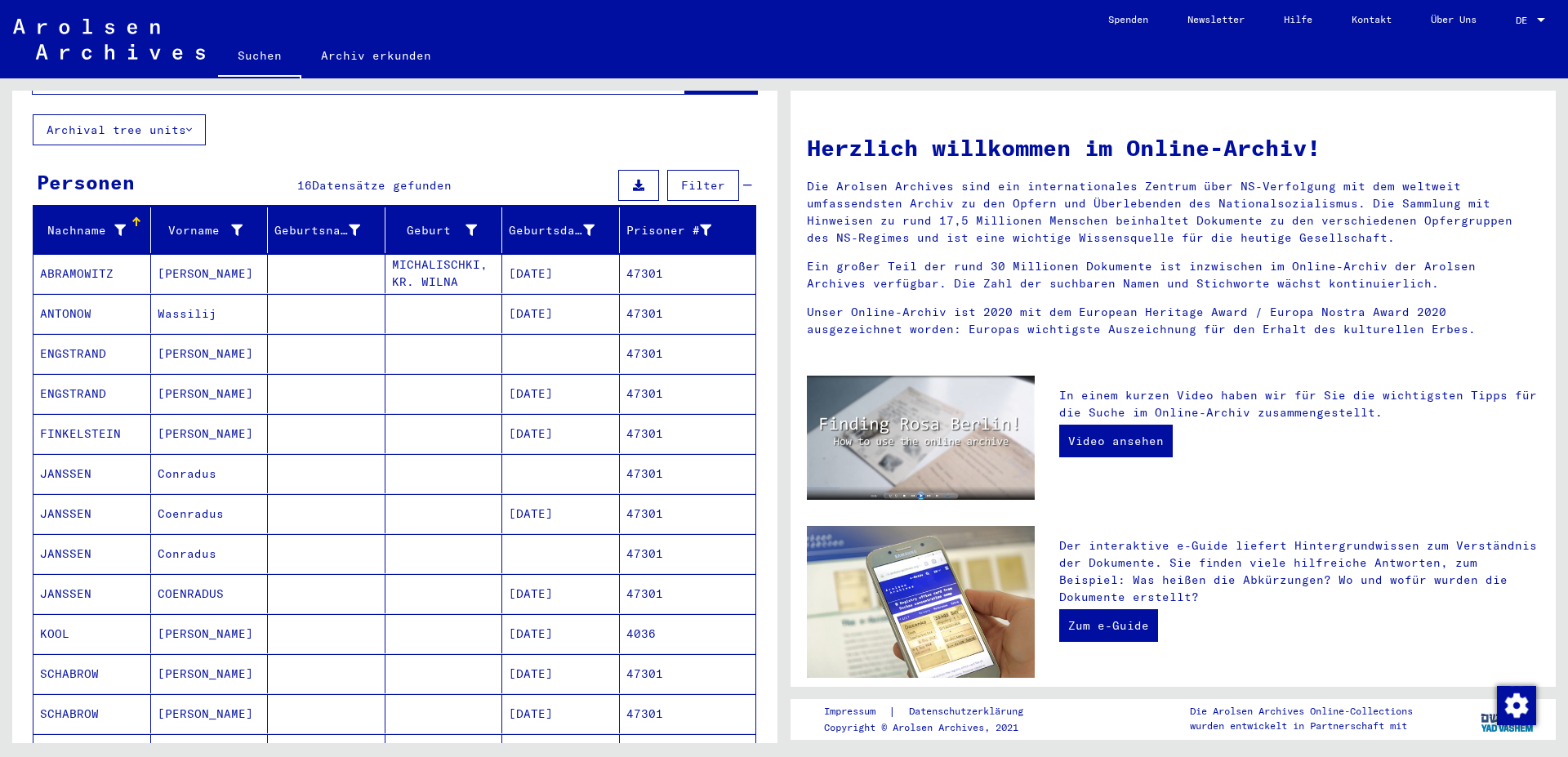
scroll to position [89, 0]
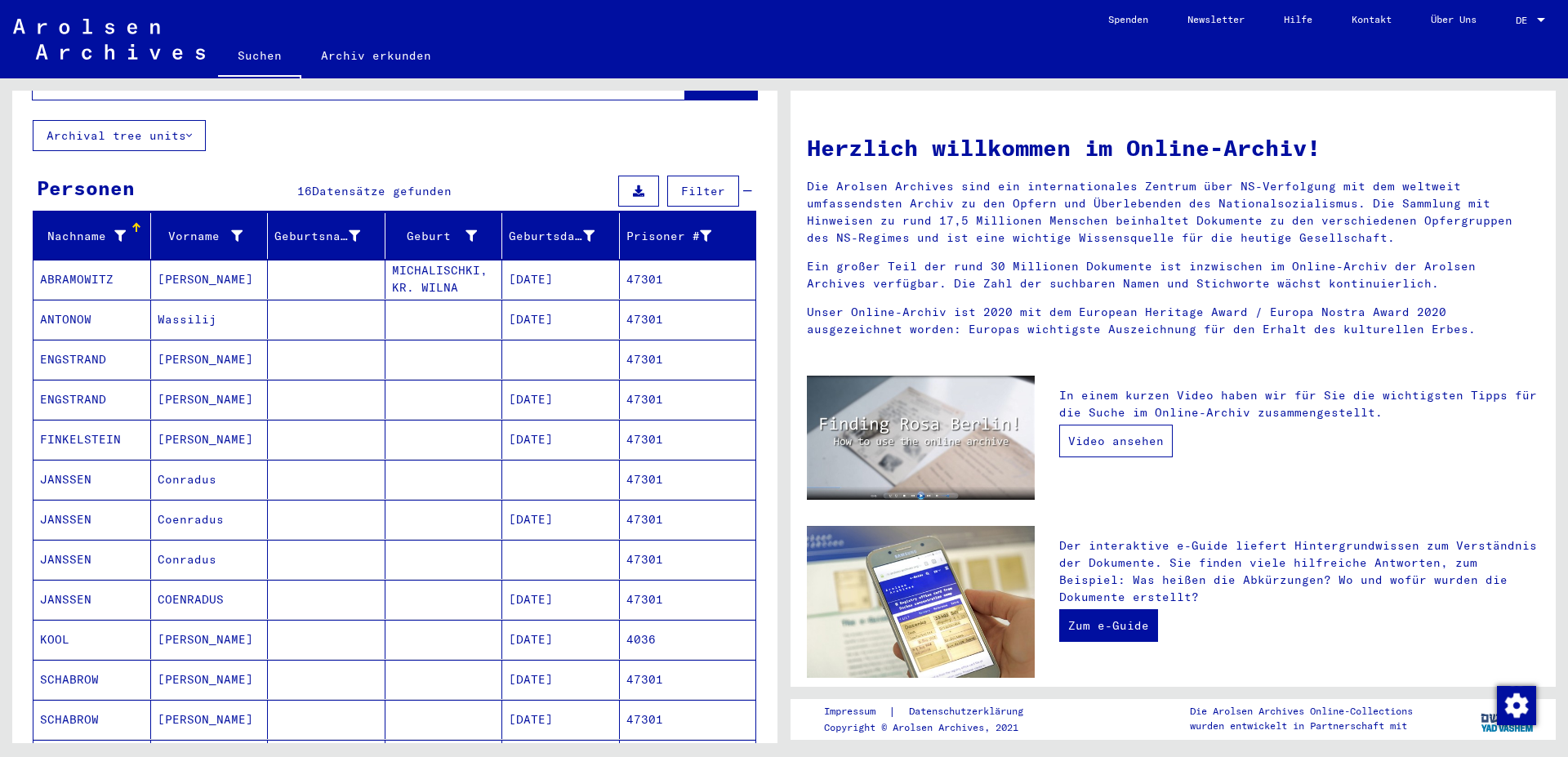
click at [1086, 456] on link "Video ansehen" at bounding box center [1117, 440] width 114 height 33
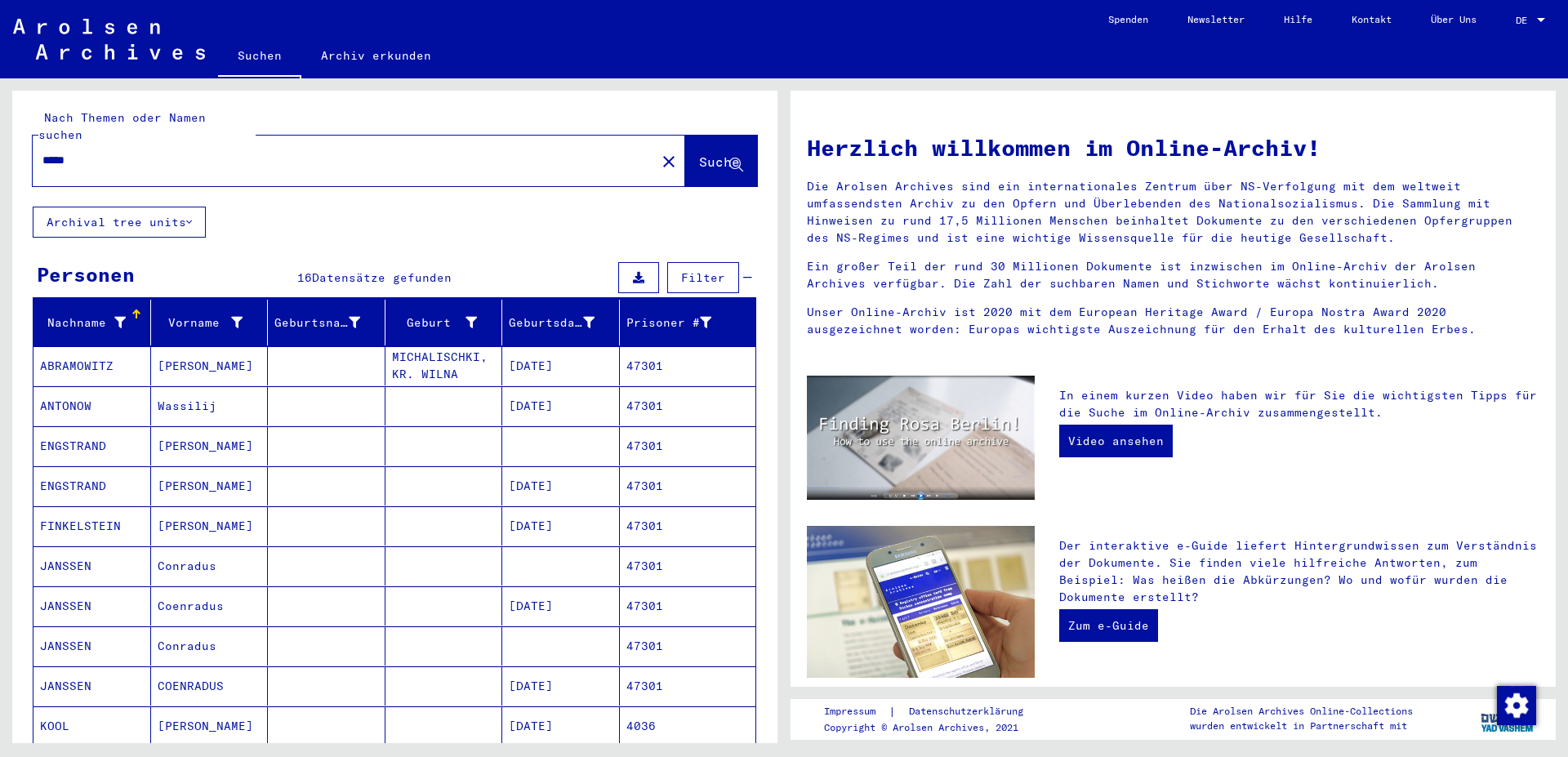
scroll to position [0, 0]
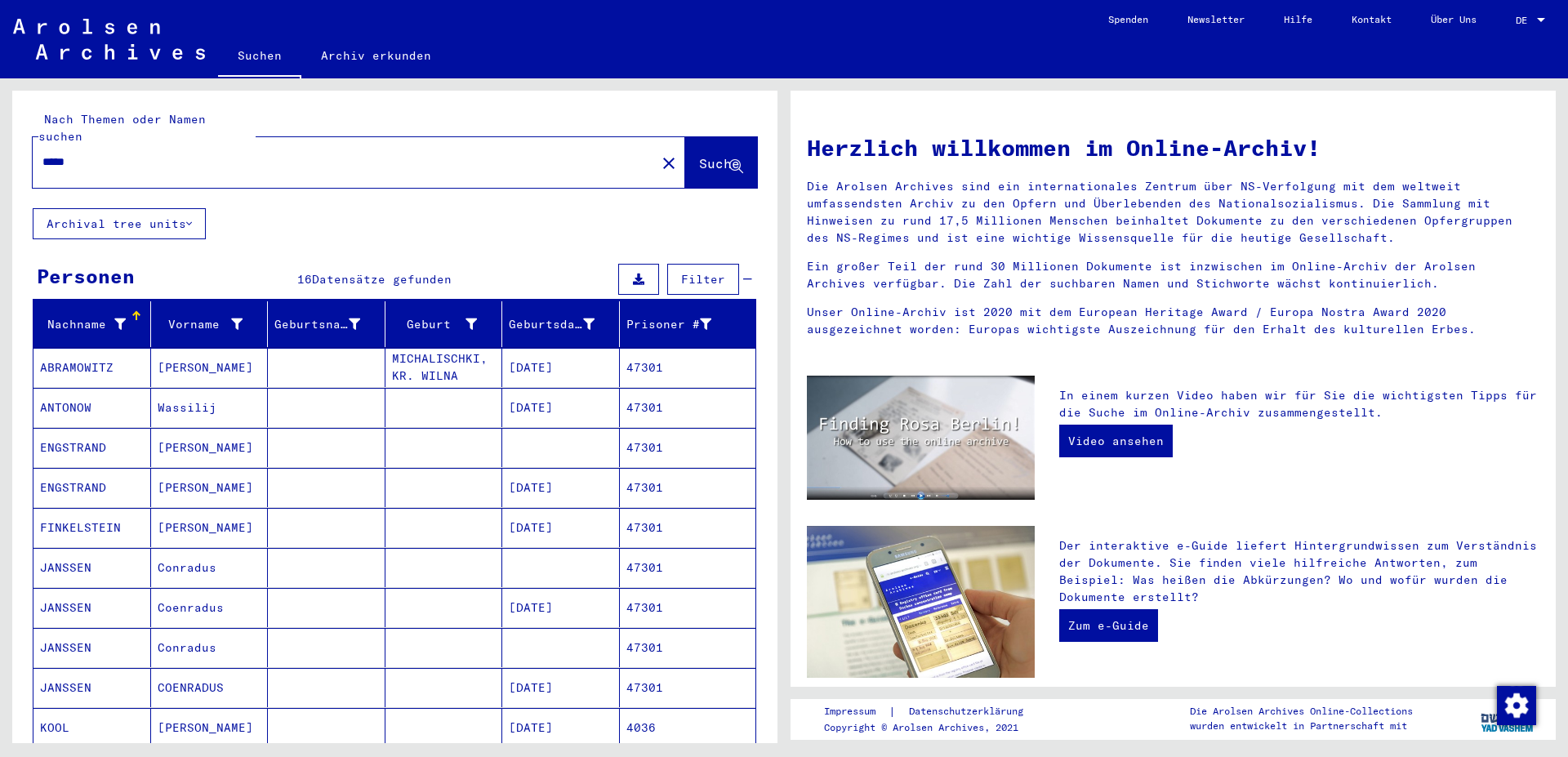
type input "********"
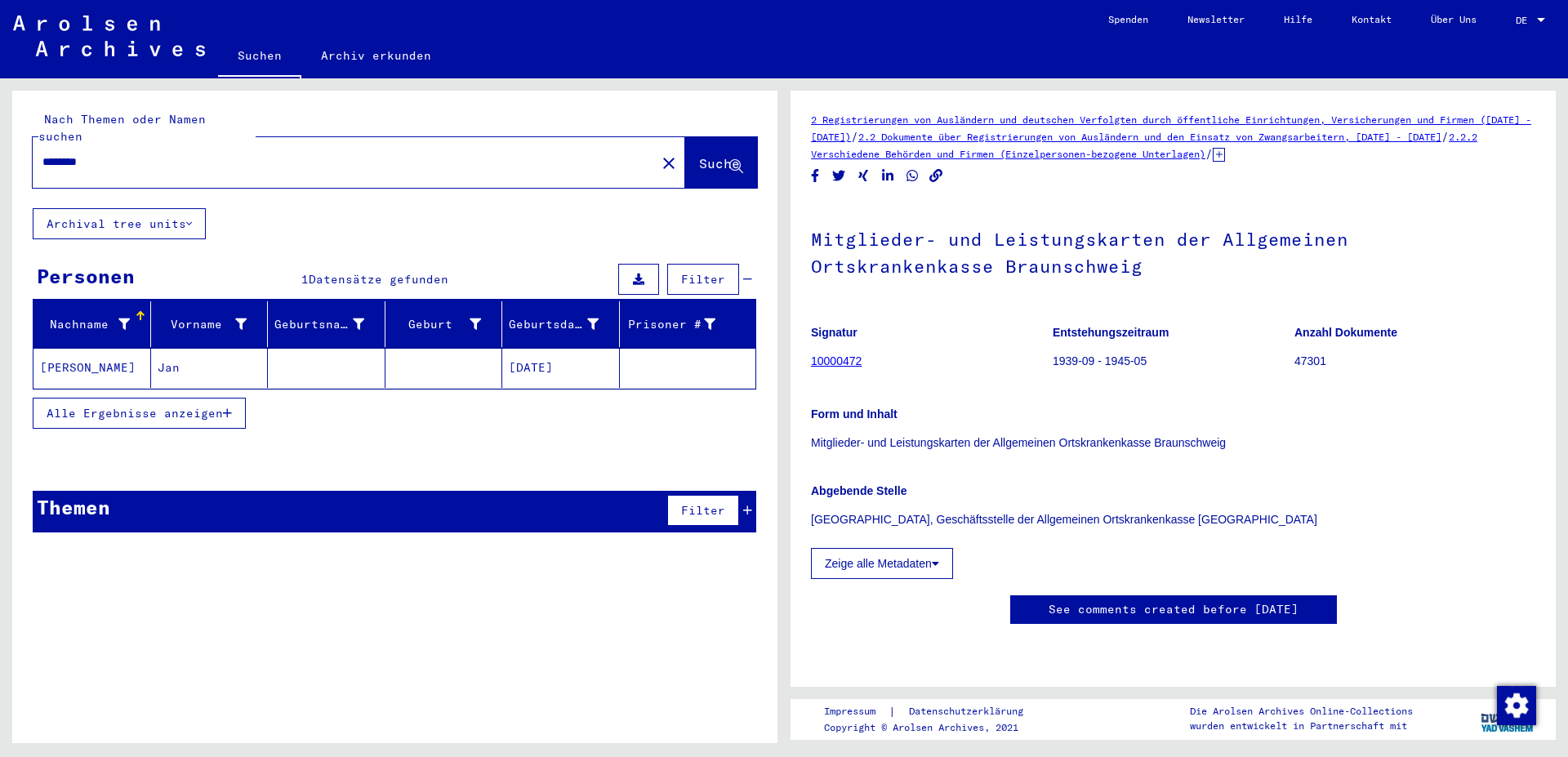
click at [143, 208] on button "Archival tree units" at bounding box center [119, 223] width 173 height 31
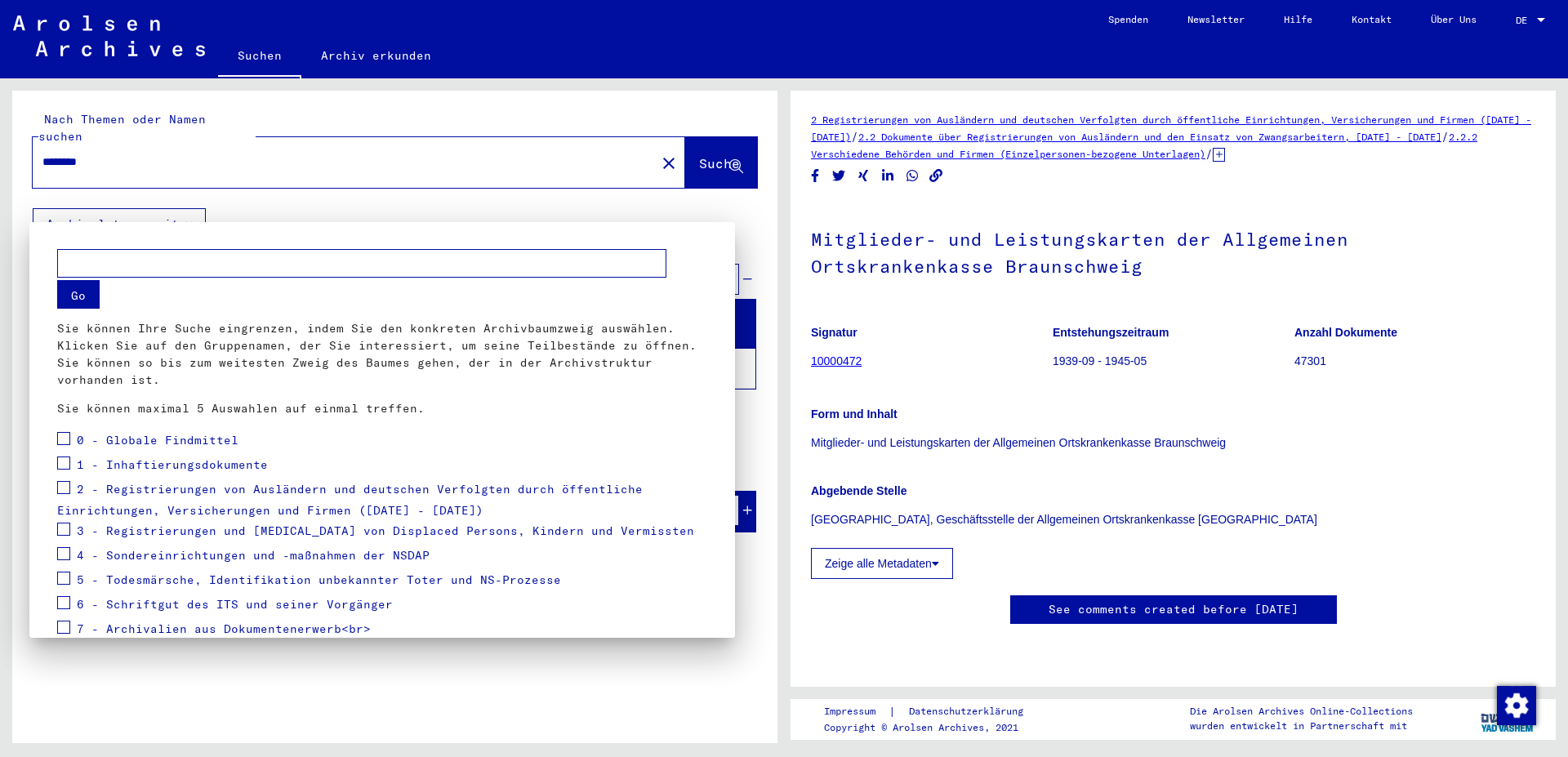
click at [482, 258] on input "text" at bounding box center [361, 263] width 609 height 29
paste input "*****"
type input "*****"
click at [90, 298] on button "Go" at bounding box center [78, 294] width 43 height 29
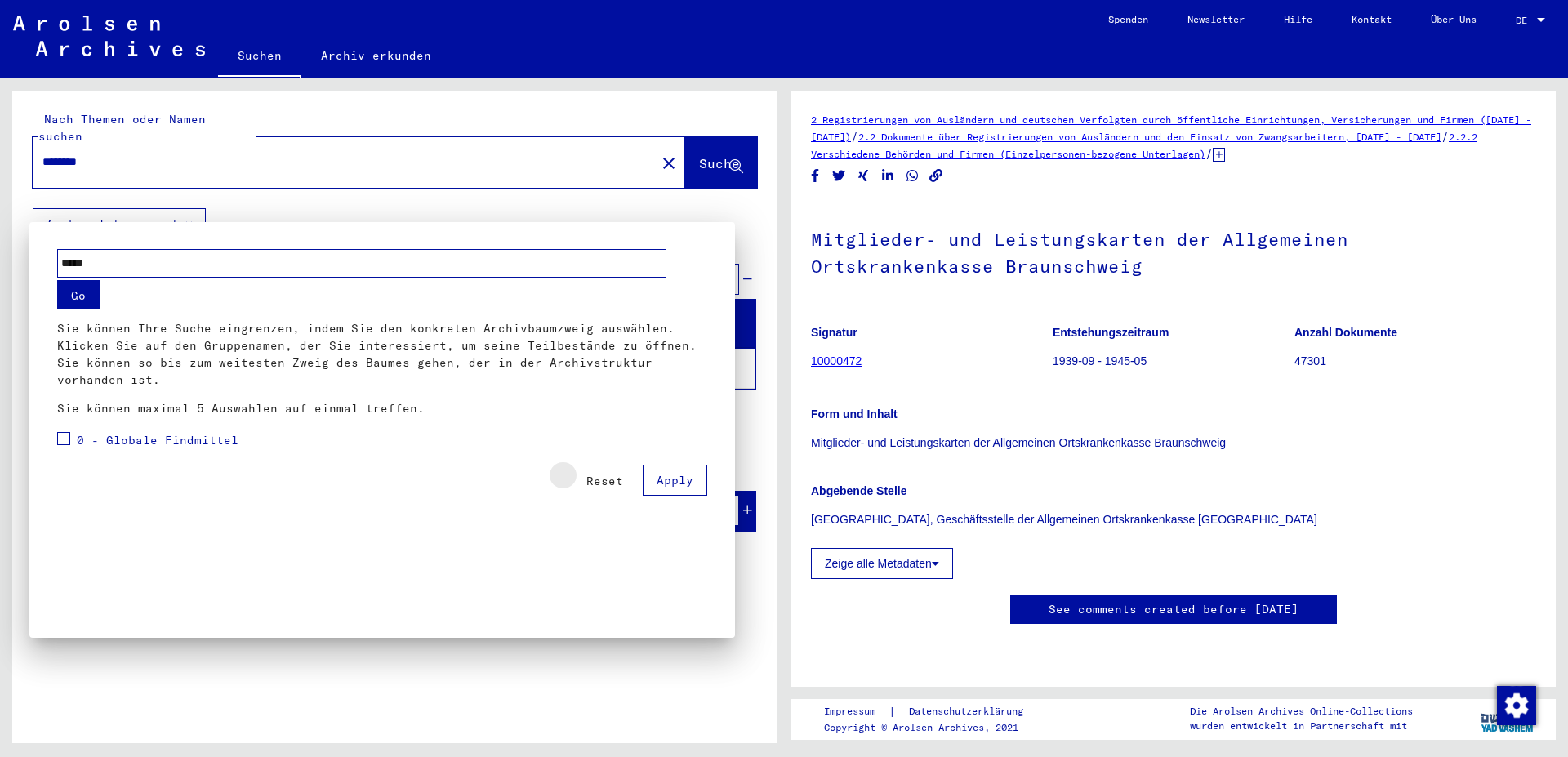
click at [615, 483] on span "Reset" at bounding box center [604, 481] width 36 height 15
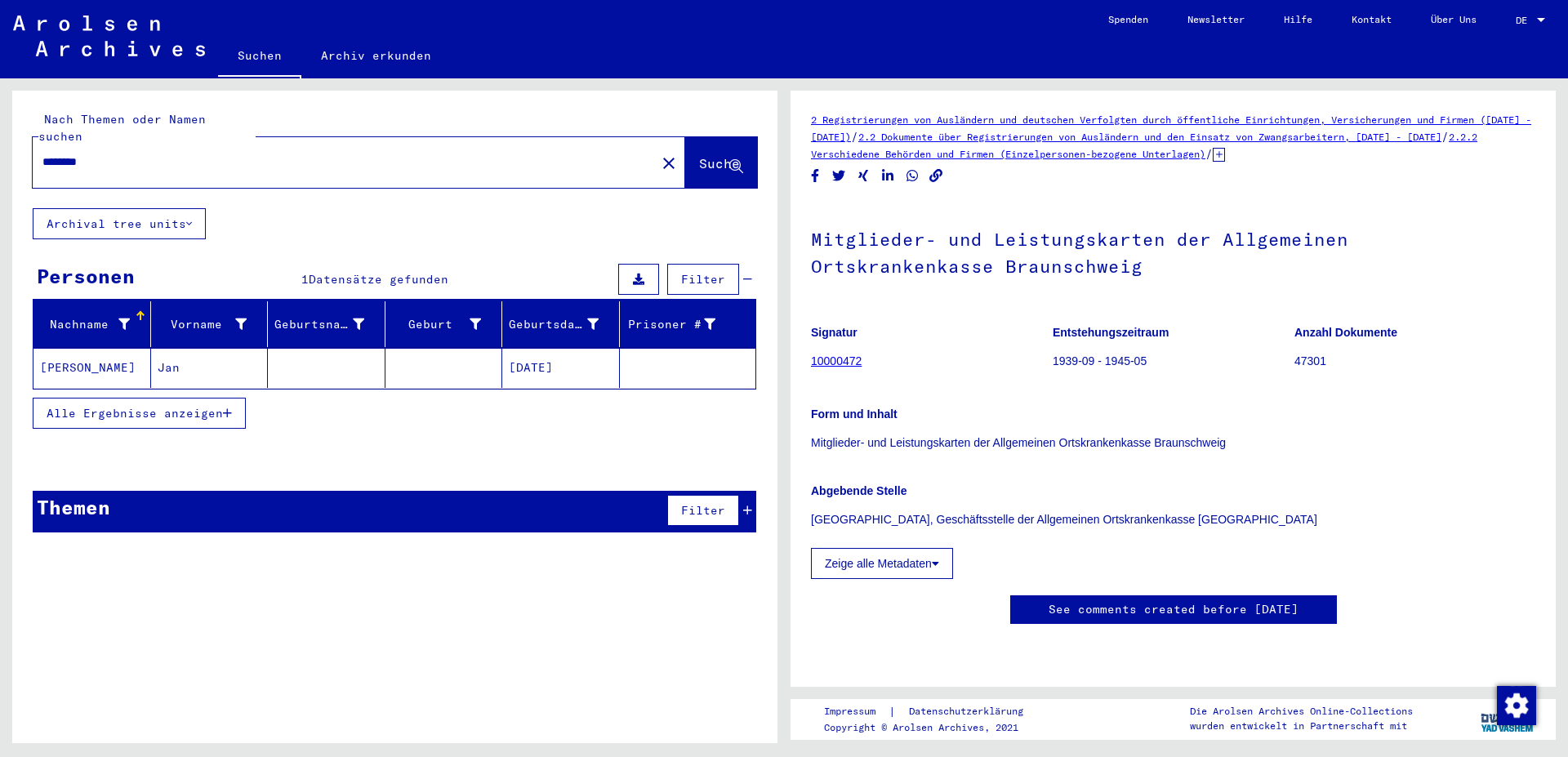
click at [107, 51] on img at bounding box center [109, 36] width 192 height 41
